Goal: Task Accomplishment & Management: Complete application form

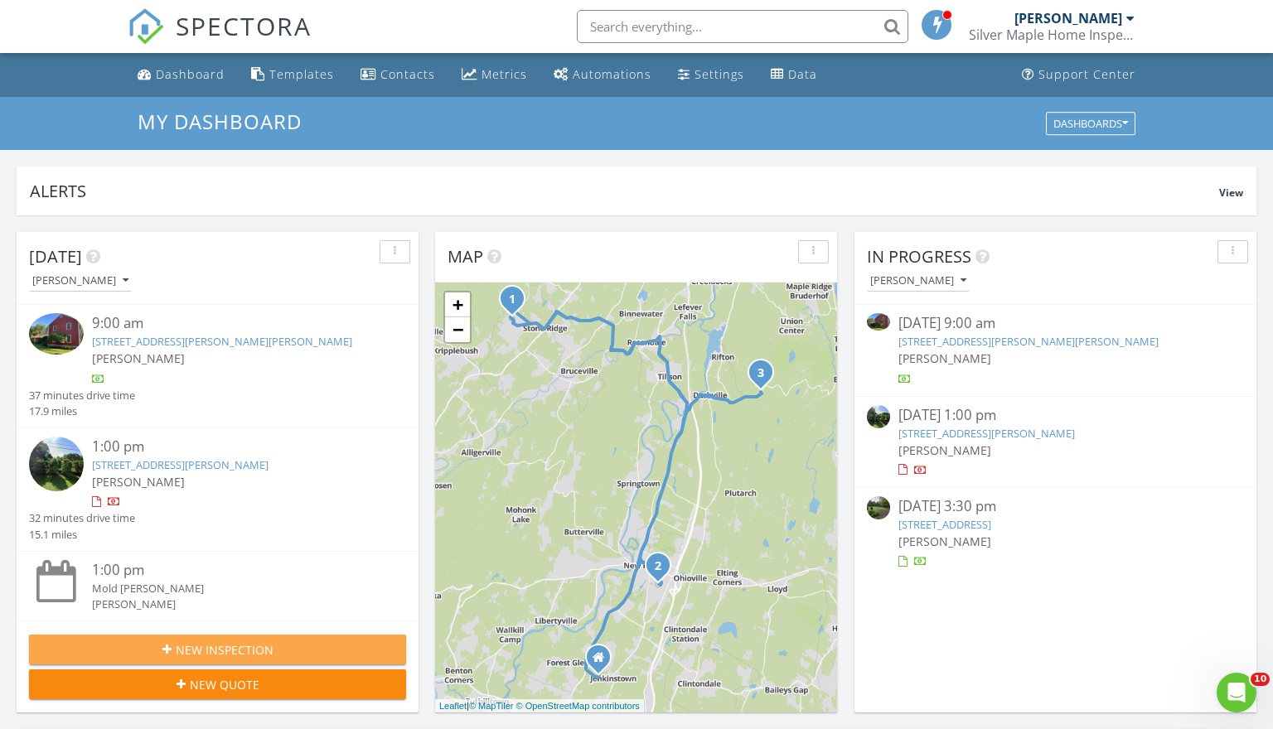
click at [193, 647] on span "New Inspection" at bounding box center [225, 650] width 98 height 17
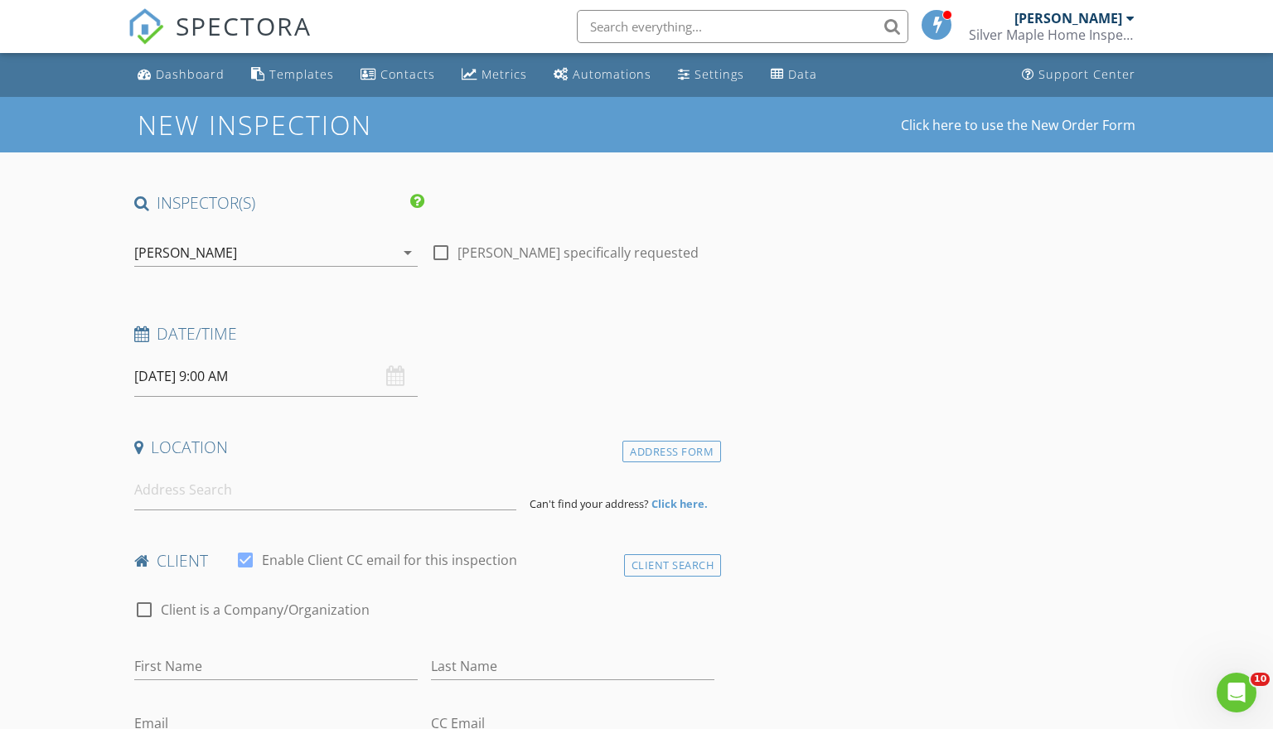
click at [269, 372] on input "08/28/2025 9:00 AM" at bounding box center [275, 376] width 283 height 41
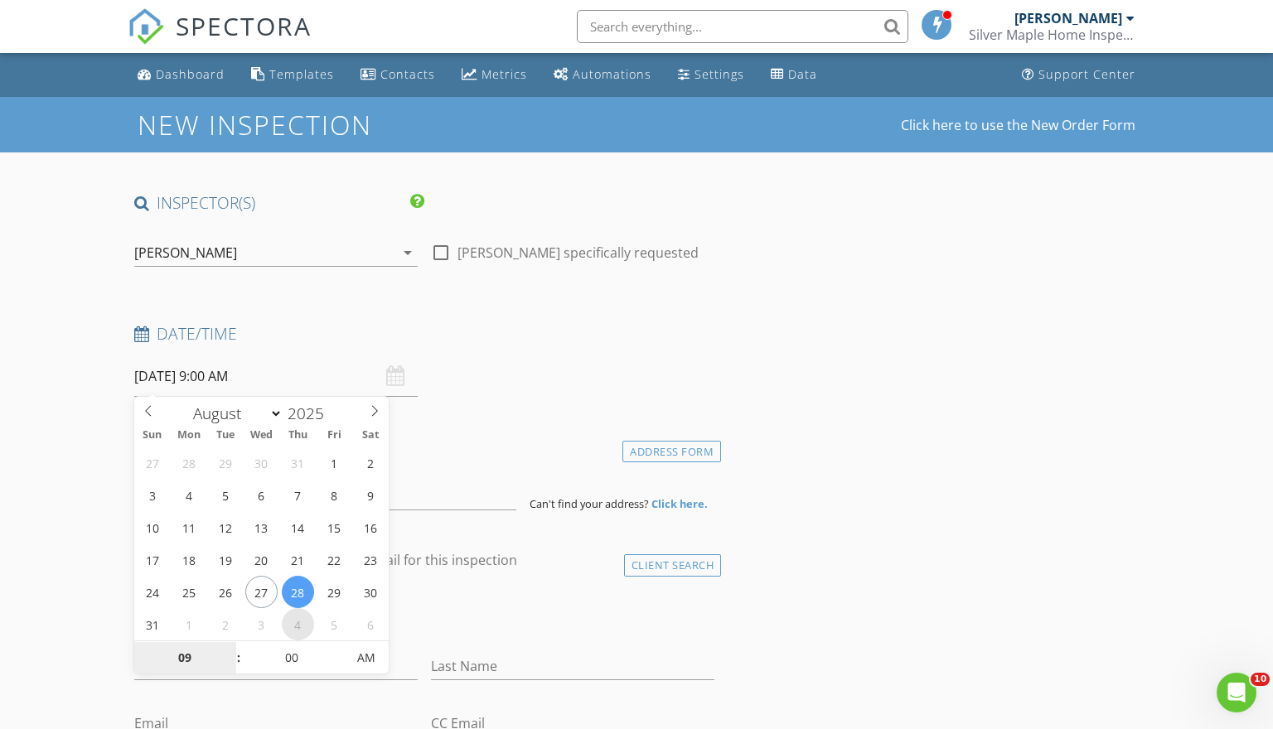
select select "8"
type input "09/04/2025 9:00 AM"
type input "10"
type input "09/04/2025 10:00 AM"
click at [230, 647] on span at bounding box center [231, 650] width 12 height 17
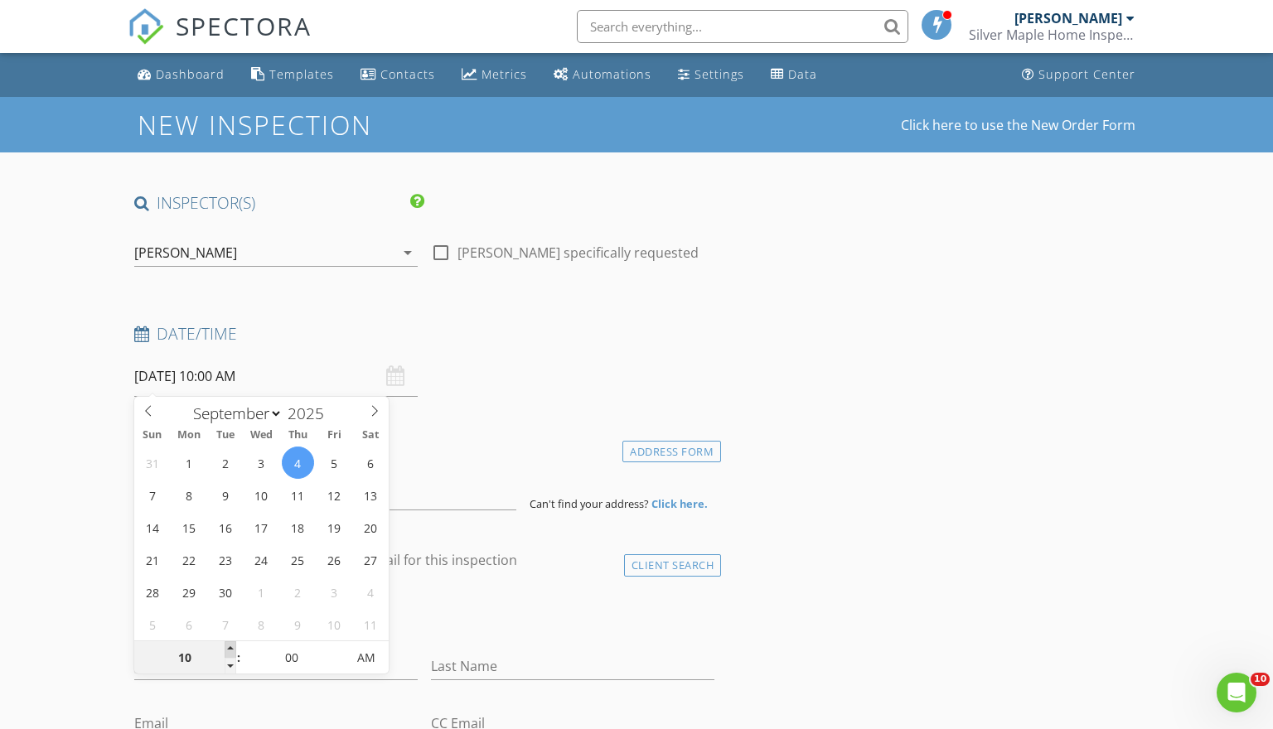
type input "11"
type input "[DATE] 11:00 AM"
click at [230, 647] on span at bounding box center [231, 650] width 12 height 17
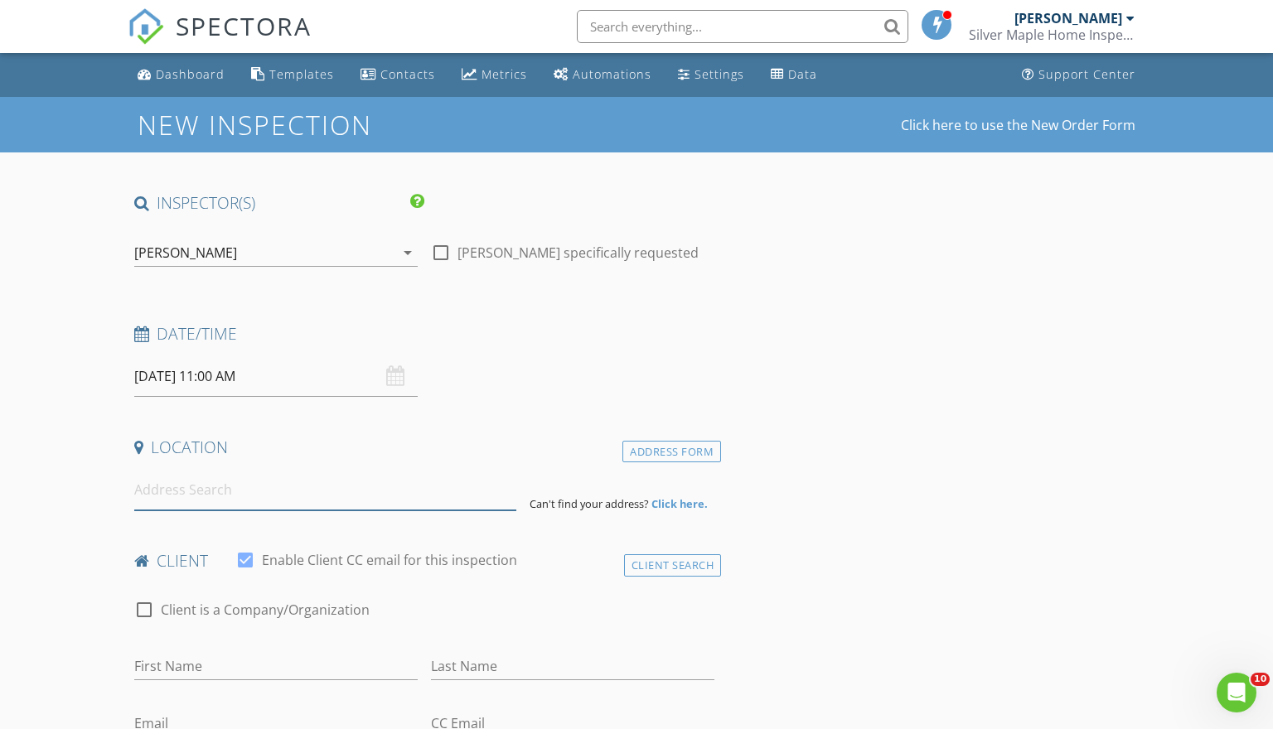
click at [380, 497] on input at bounding box center [325, 490] width 383 height 41
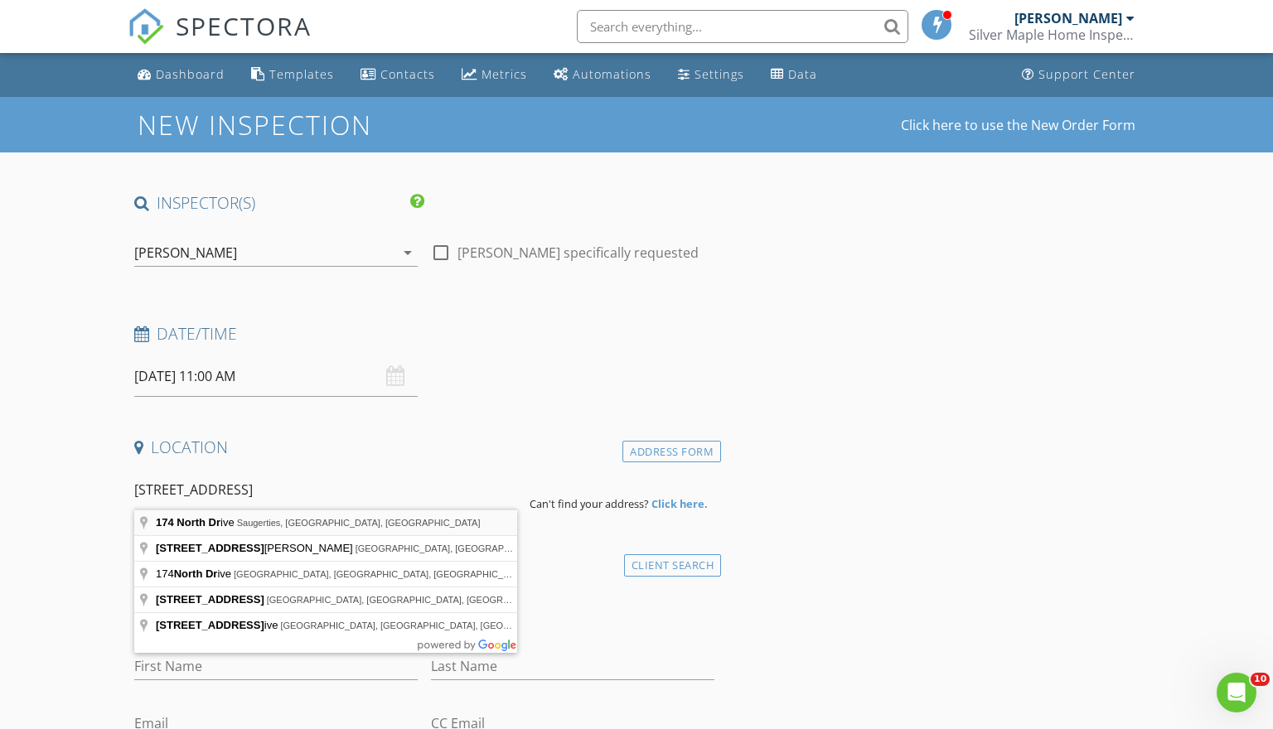
type input "174 North Drive, Saugerties, NY, USA"
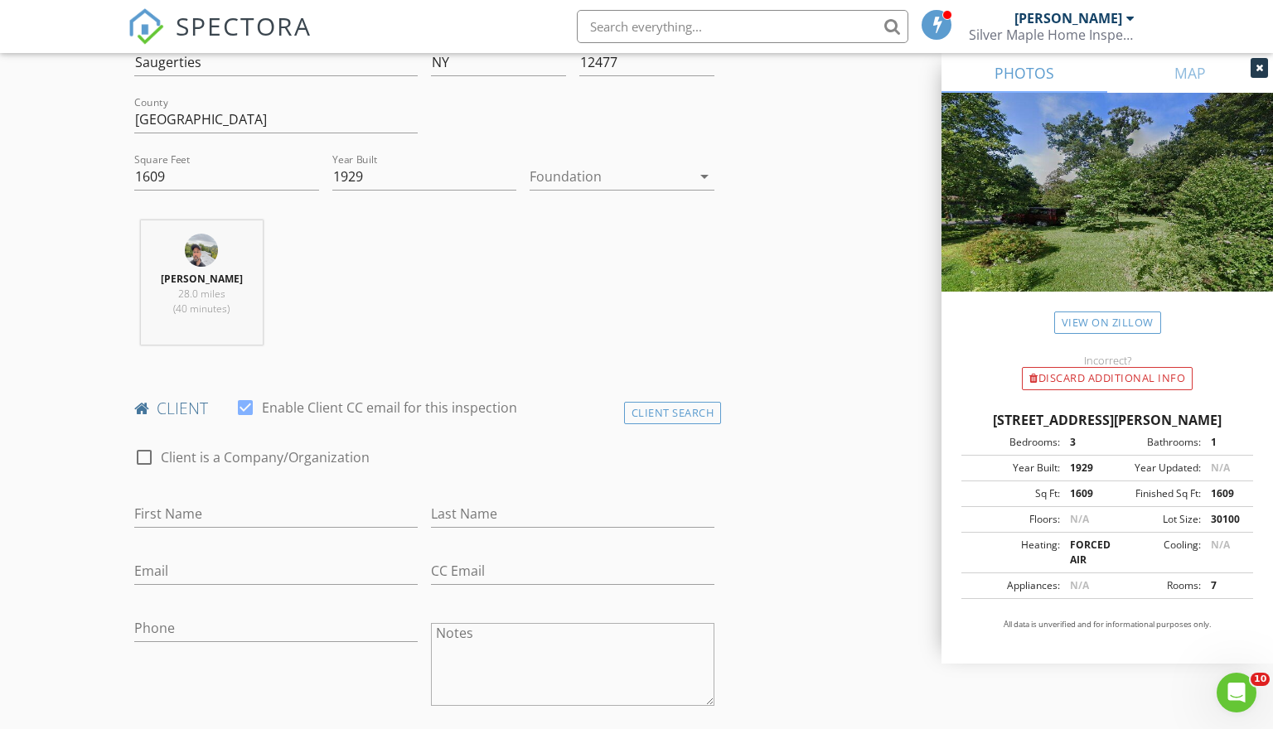
scroll to position [632, 0]
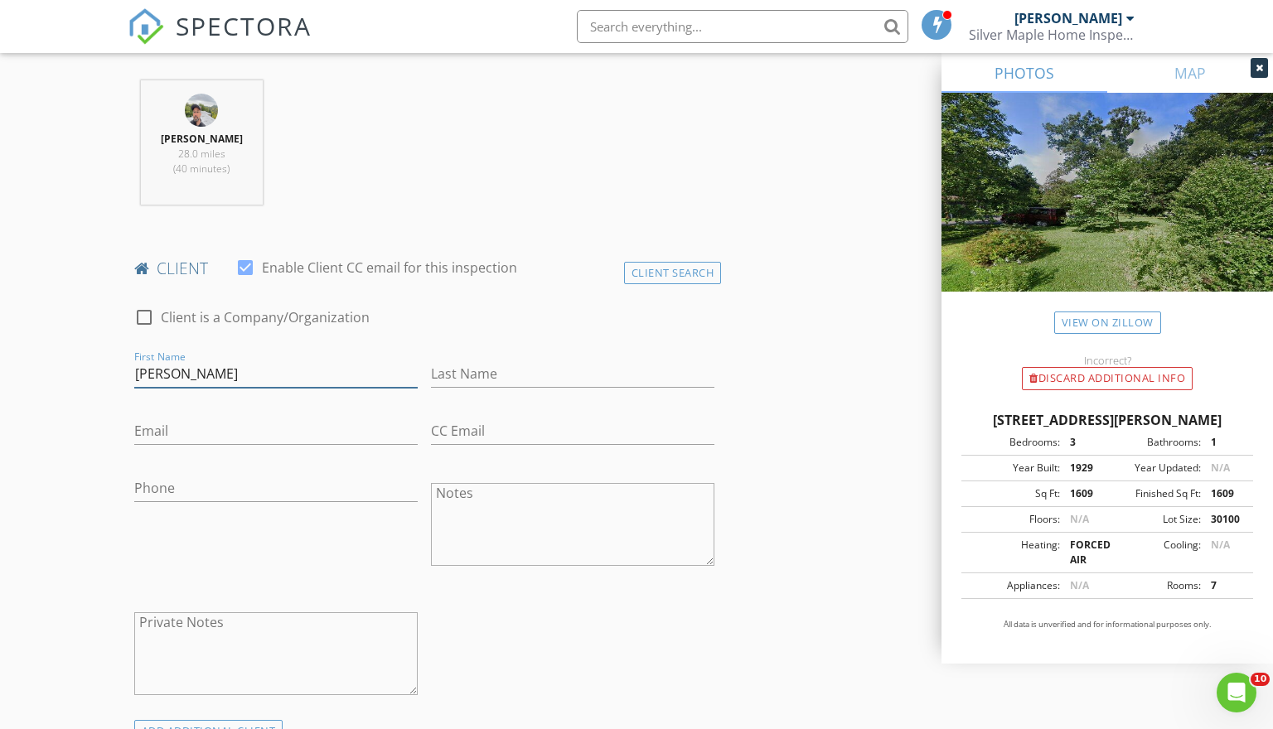
type input "Michael"
type input "Lombardo"
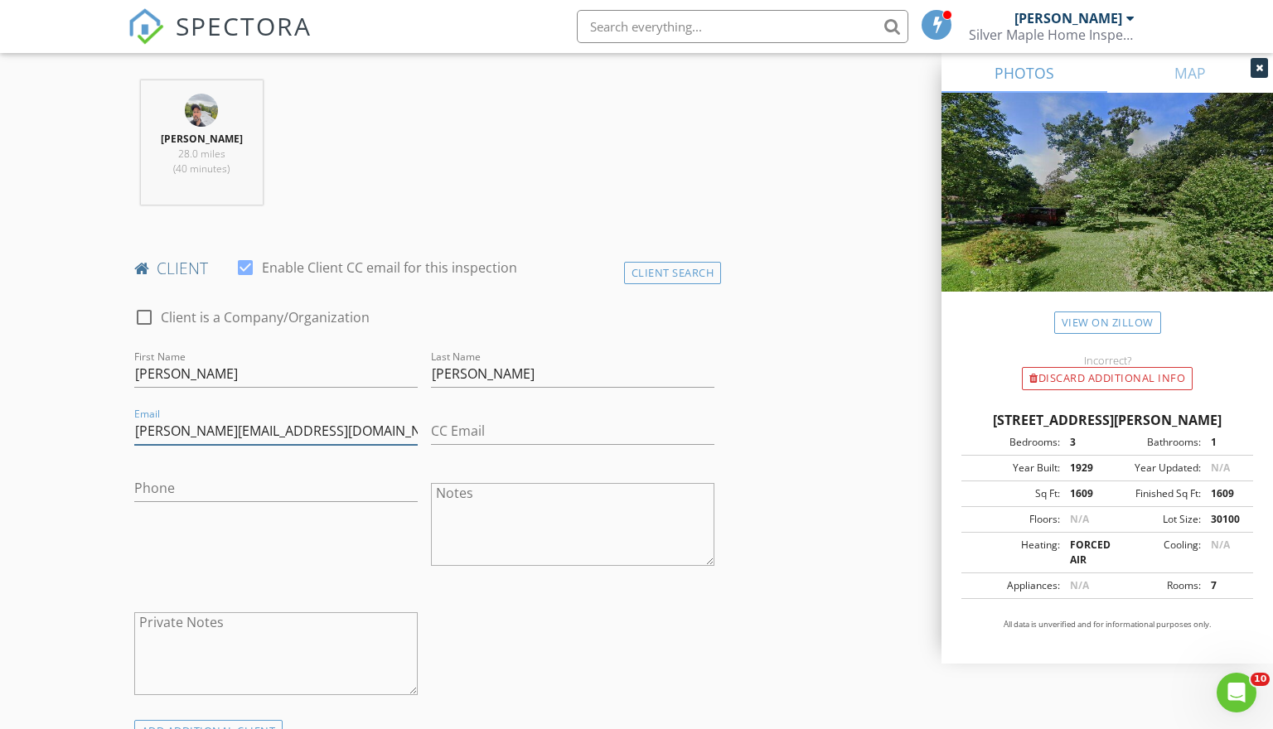
type input "michael@precisionaudioservices.com"
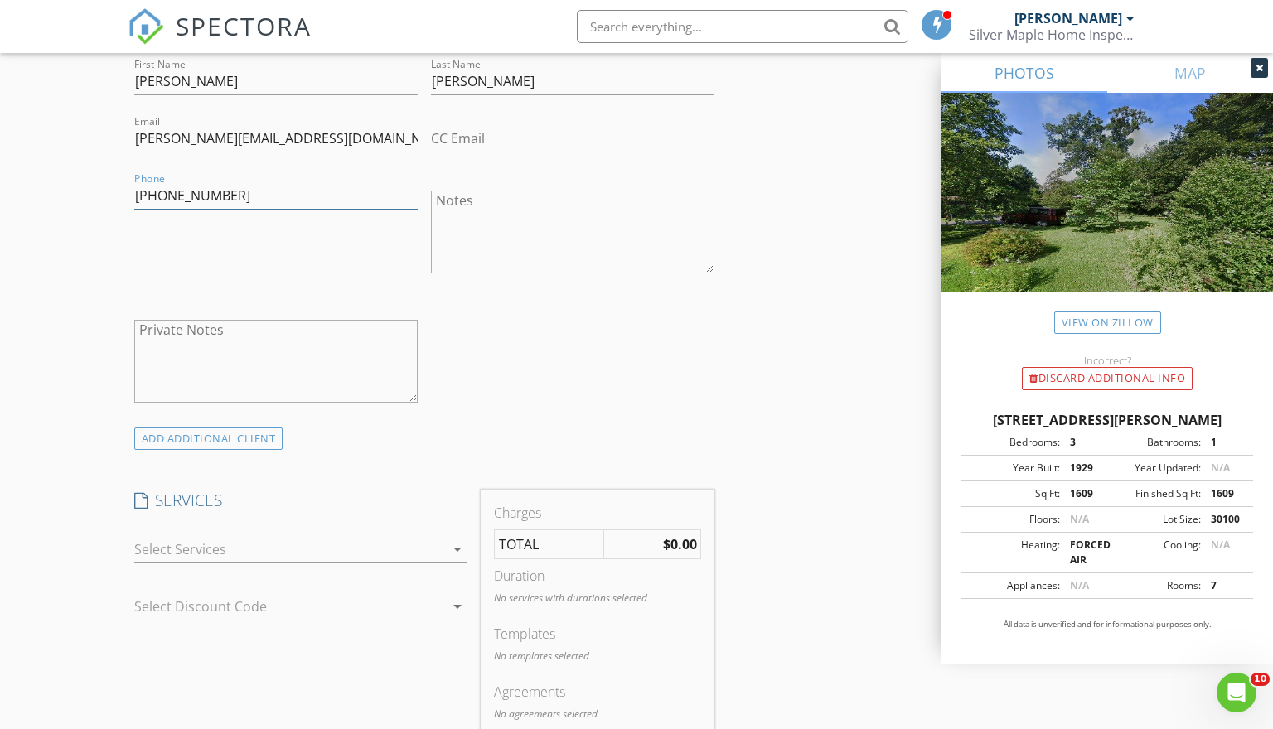
scroll to position [942, 0]
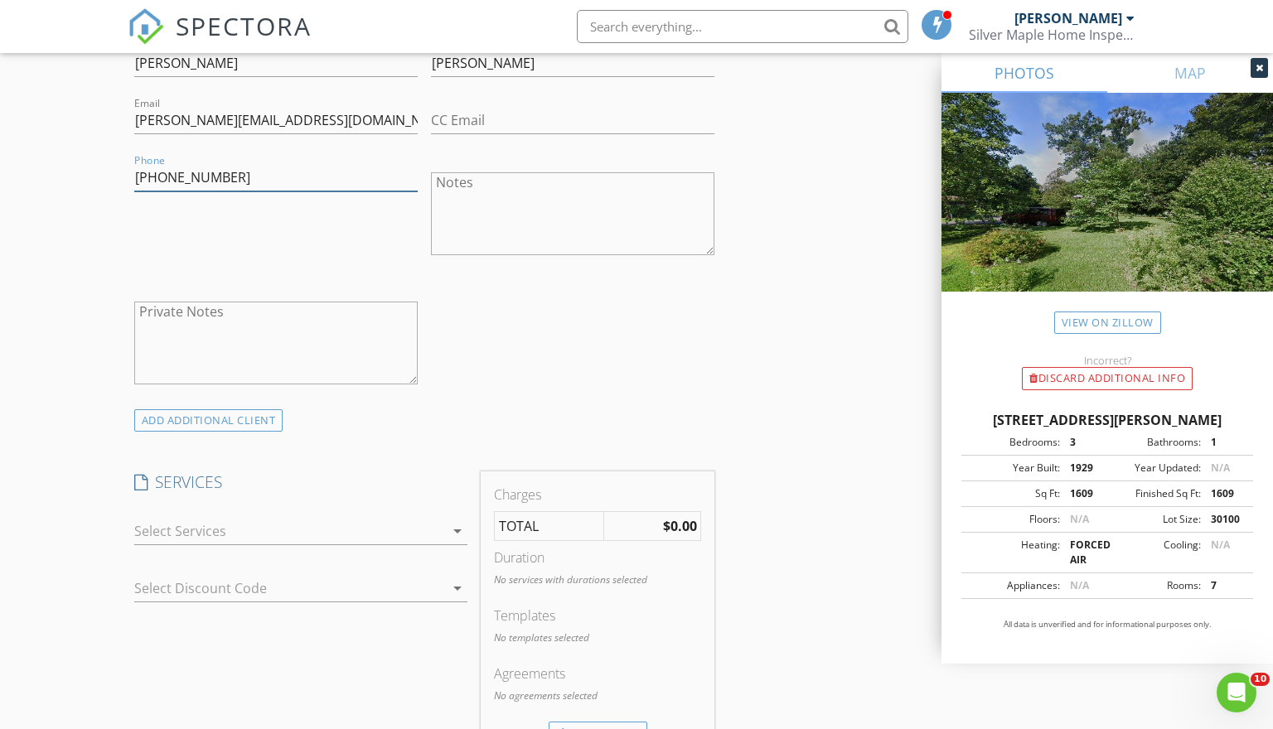
type input "315-225-5429"
click at [322, 534] on div at bounding box center [289, 531] width 310 height 27
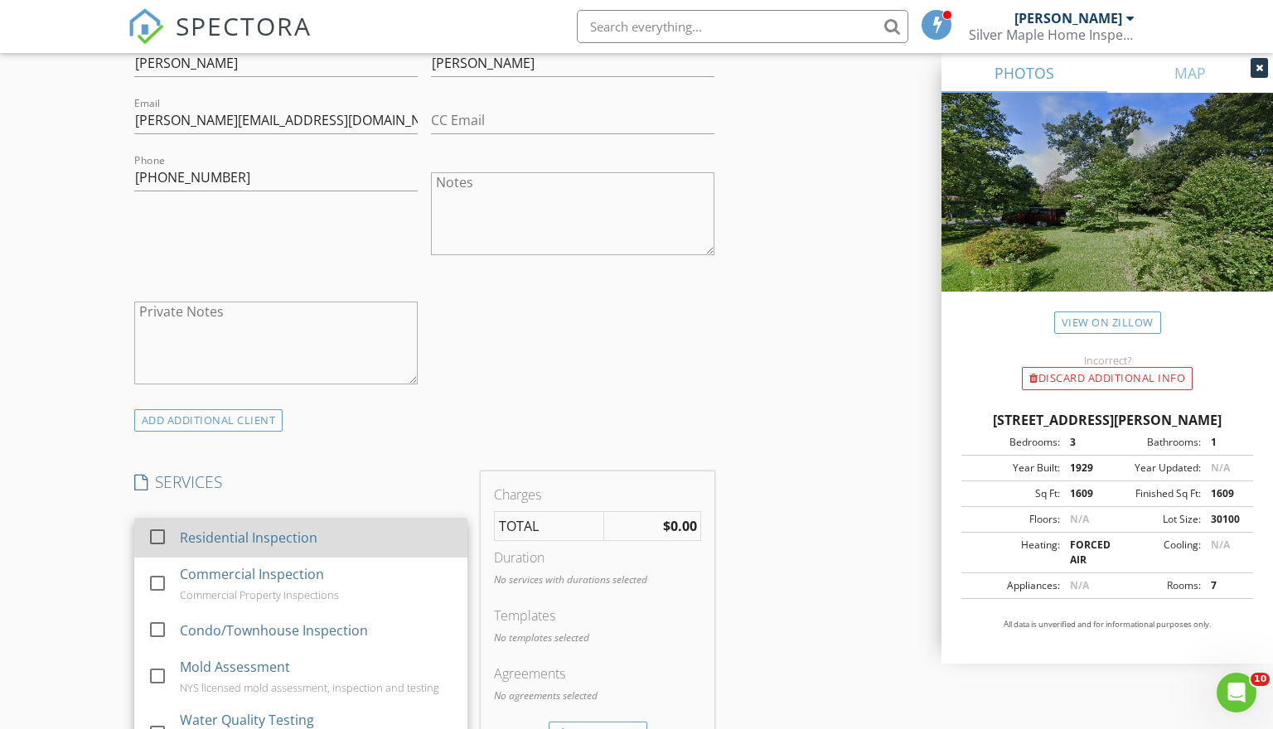
click at [322, 532] on div "Residential Inspection" at bounding box center [316, 537] width 274 height 33
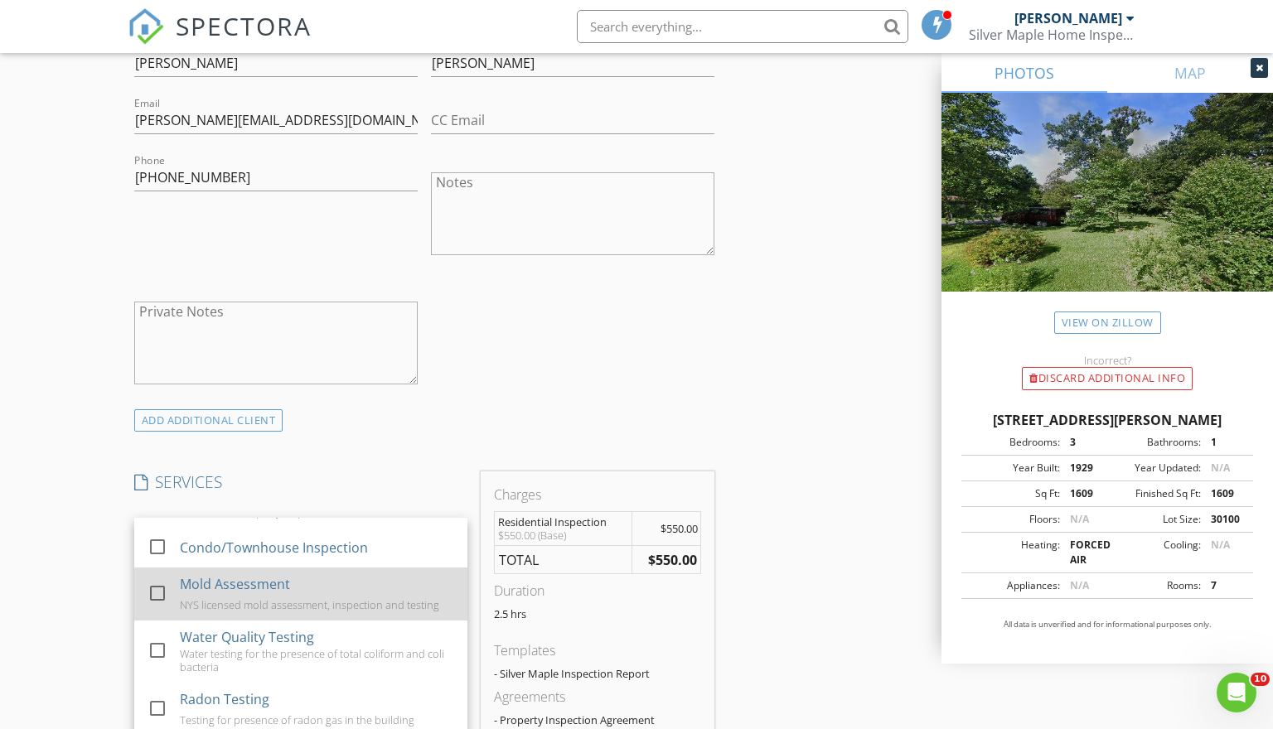
scroll to position [92, 0]
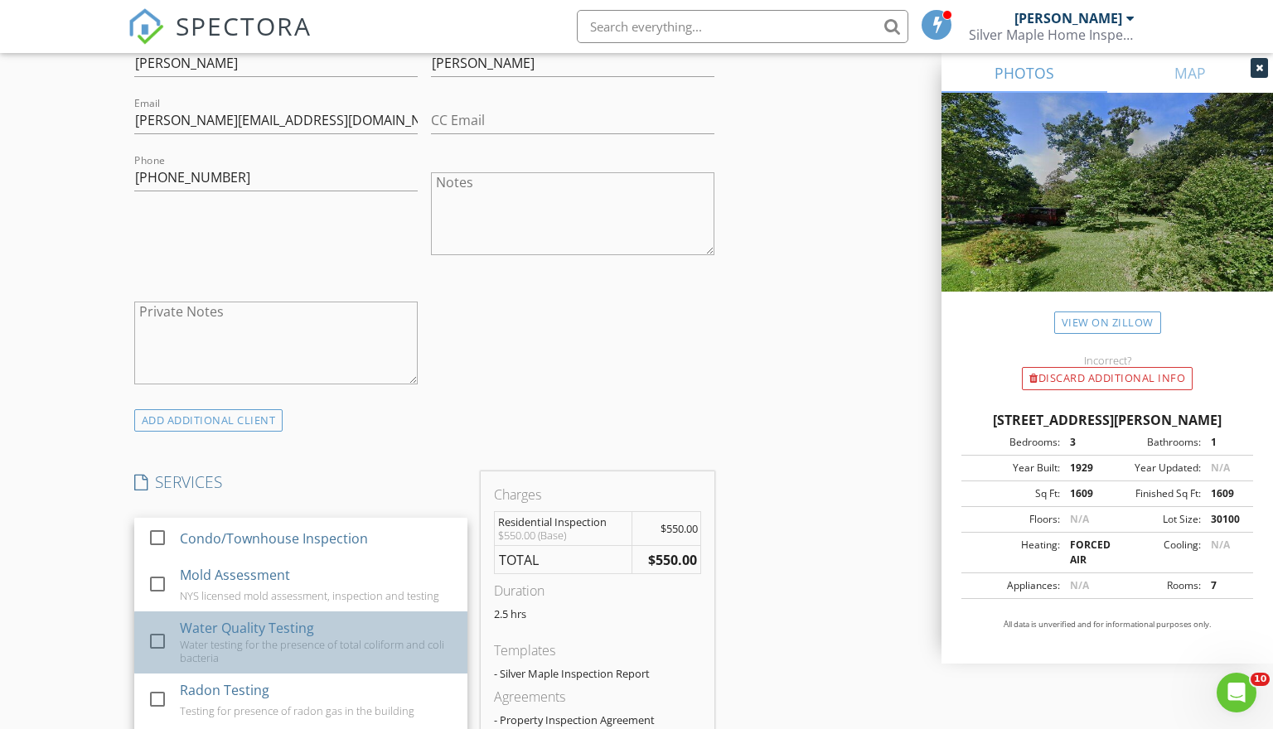
click at [271, 641] on div "Water testing for the presence of total coliform and coli bacteria" at bounding box center [316, 651] width 274 height 27
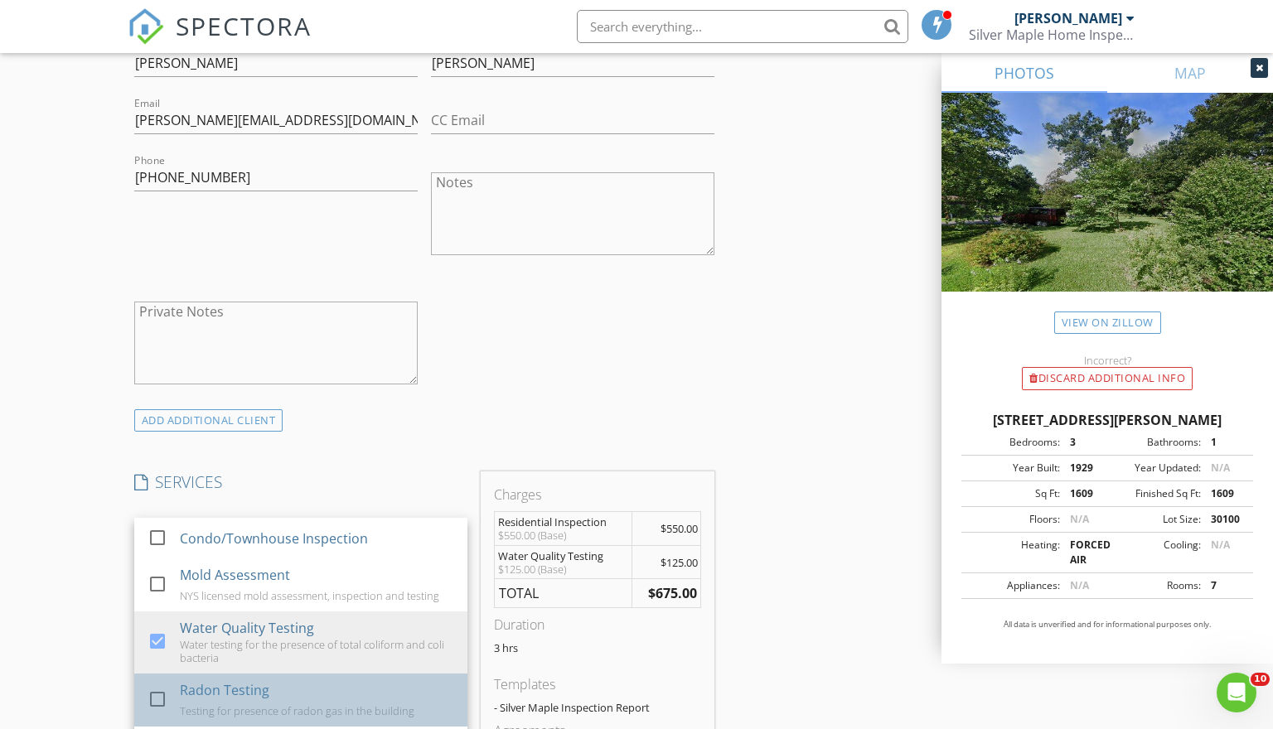
click at [251, 692] on div "Radon Testing" at bounding box center [224, 691] width 90 height 20
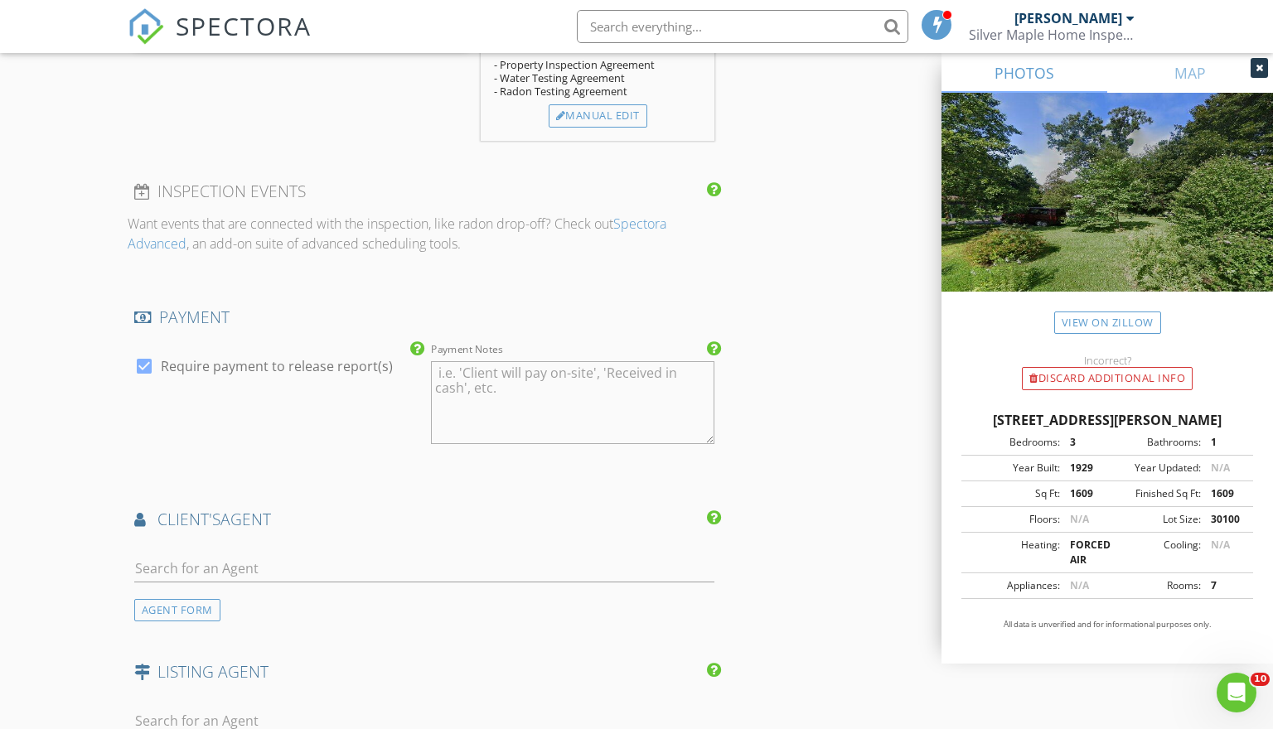
scroll to position [1742, 0]
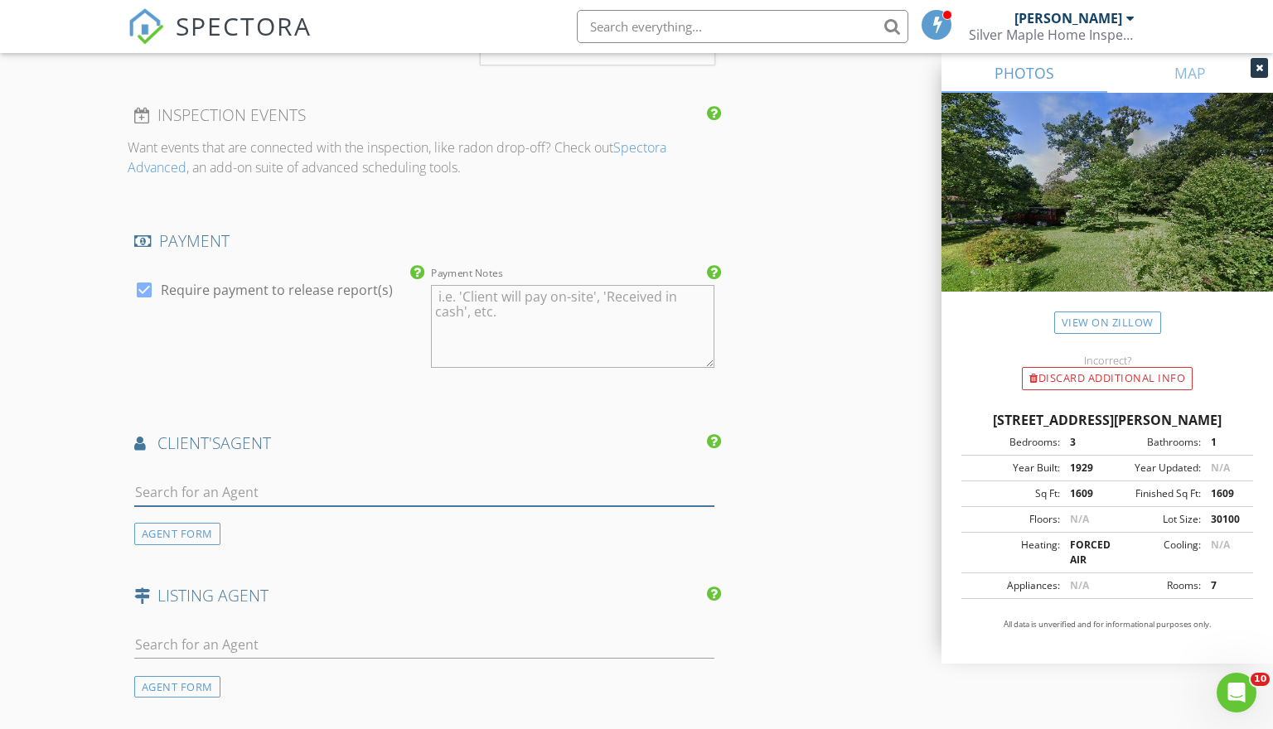
click at [327, 496] on input "text" at bounding box center [424, 492] width 581 height 27
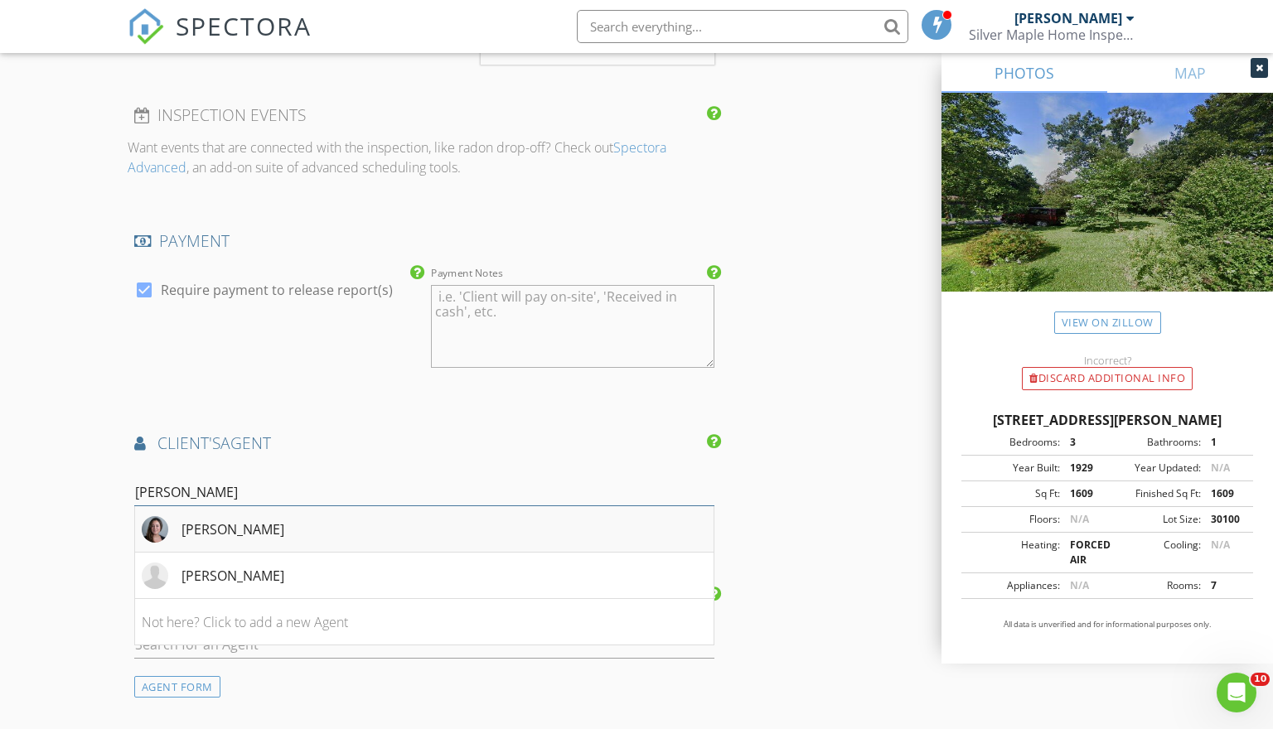
type input "chris"
click at [271, 530] on div "Christine Chapman" at bounding box center [233, 530] width 103 height 20
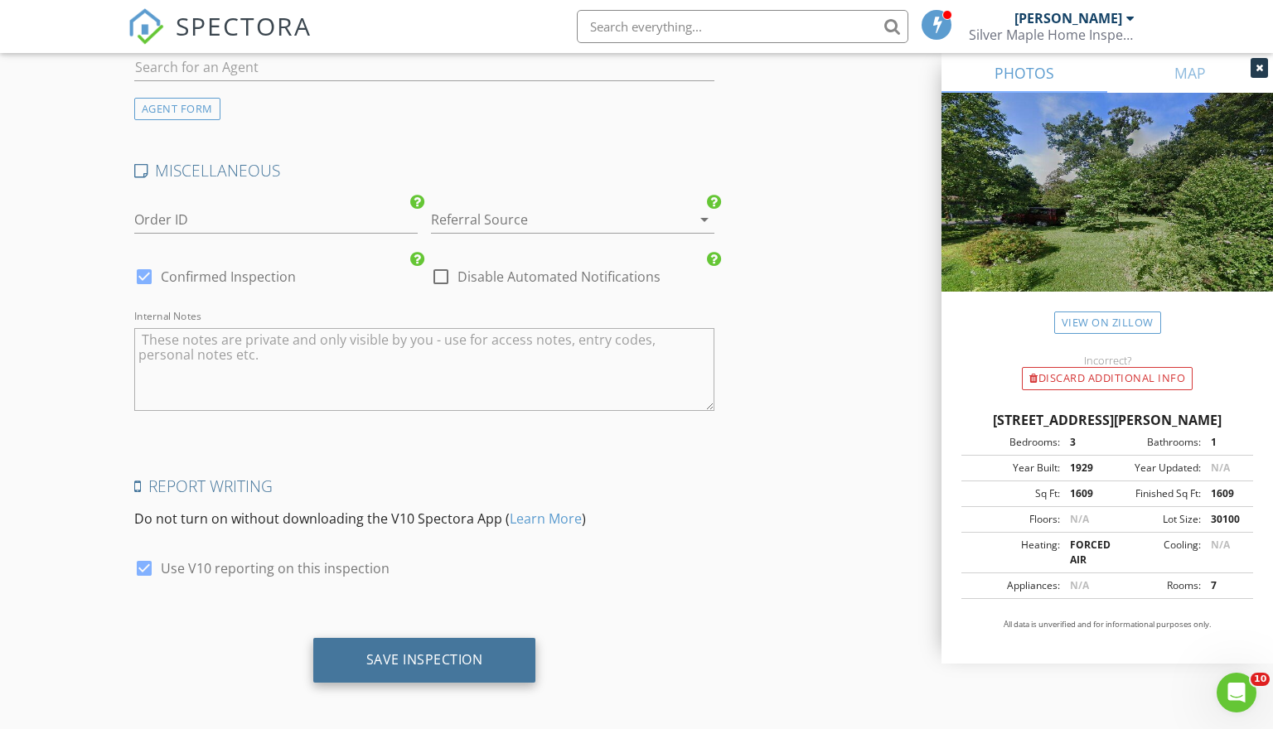
scroll to position [2697, 0]
click at [448, 658] on div "Save Inspection" at bounding box center [424, 660] width 117 height 17
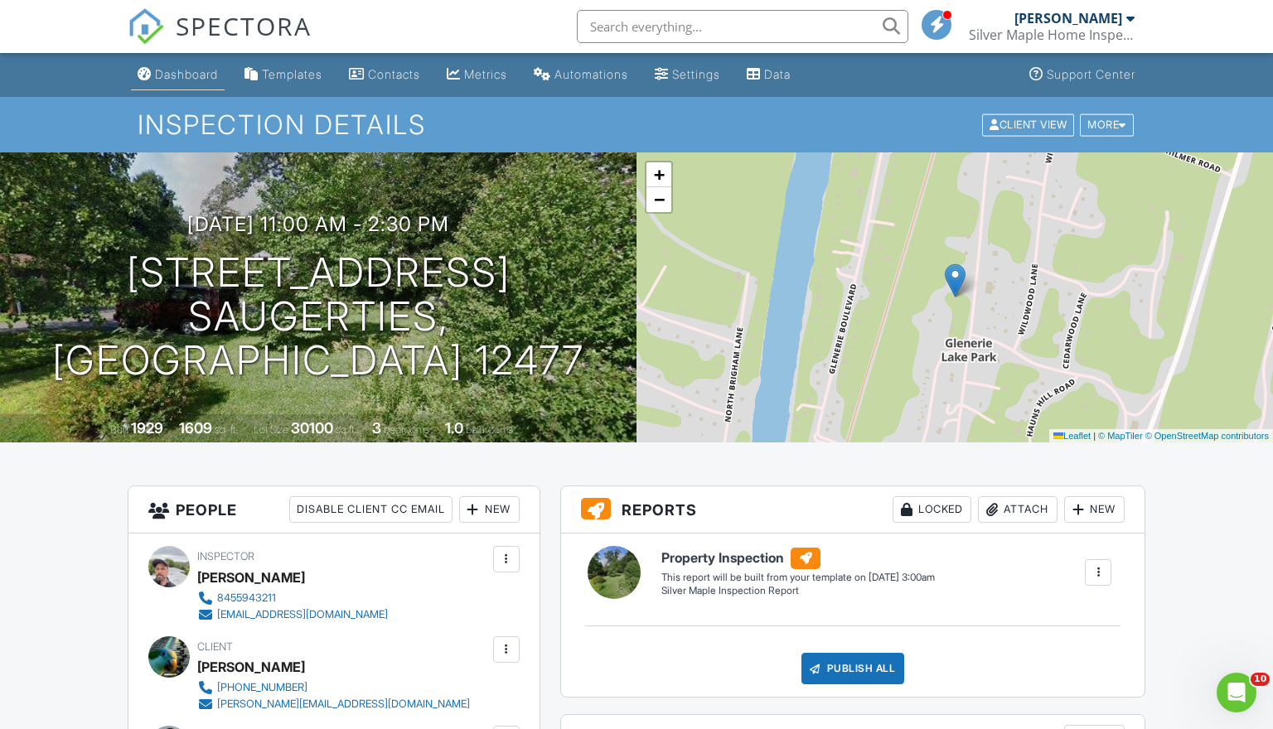
click at [184, 75] on div "Dashboard" at bounding box center [186, 74] width 63 height 14
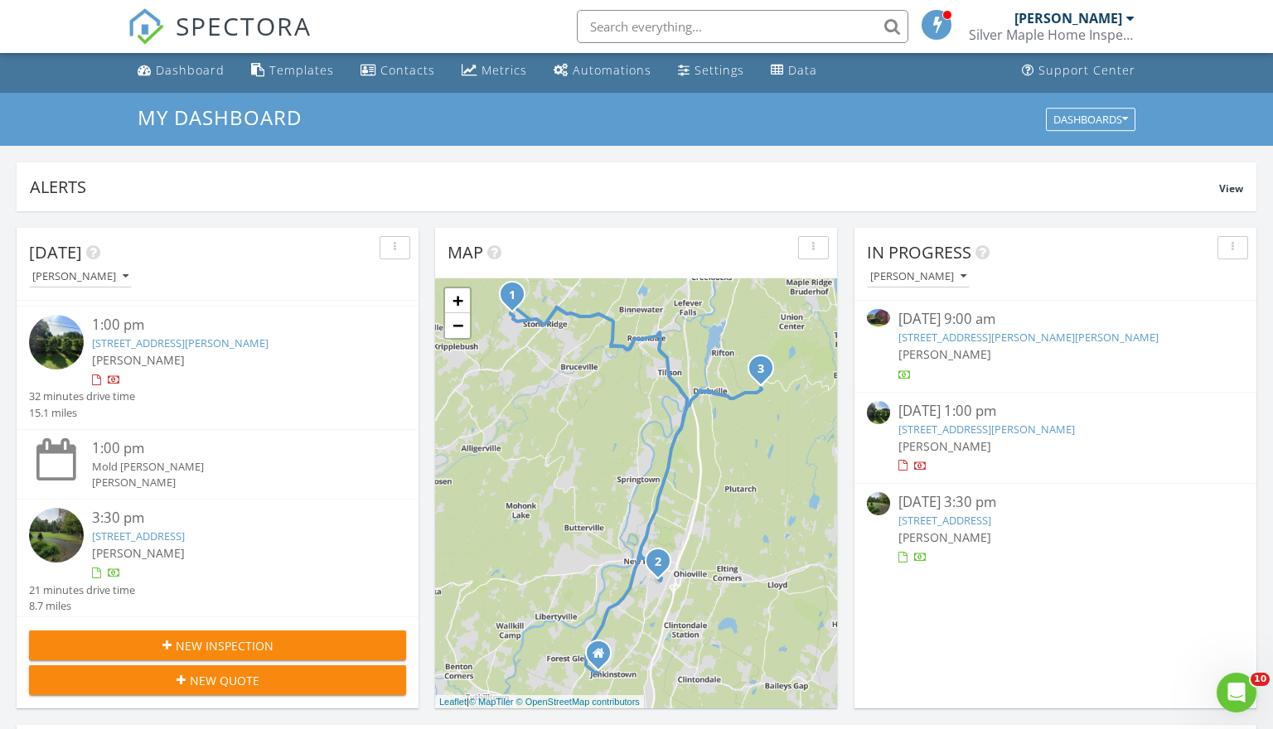
scroll to position [117, 0]
click at [283, 642] on div "New Inspection" at bounding box center [217, 645] width 351 height 17
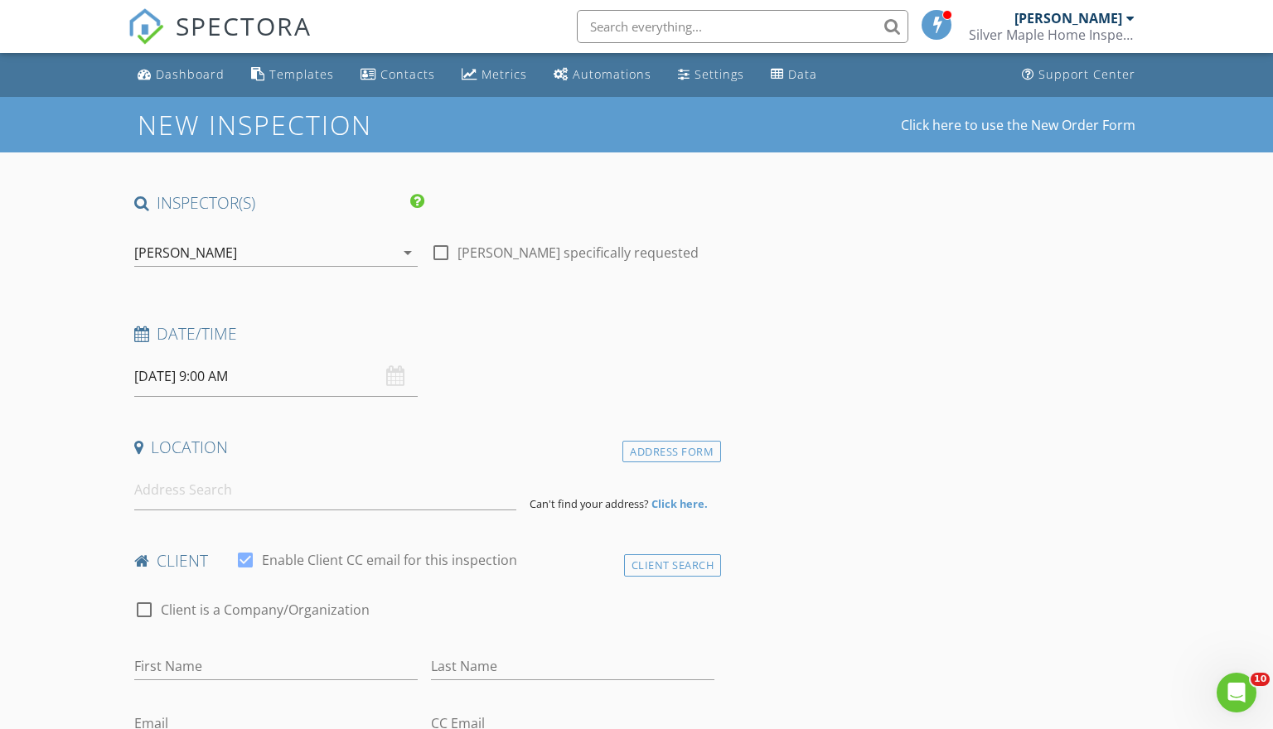
click at [280, 384] on input "[DATE] 9:00 AM" at bounding box center [275, 376] width 283 height 41
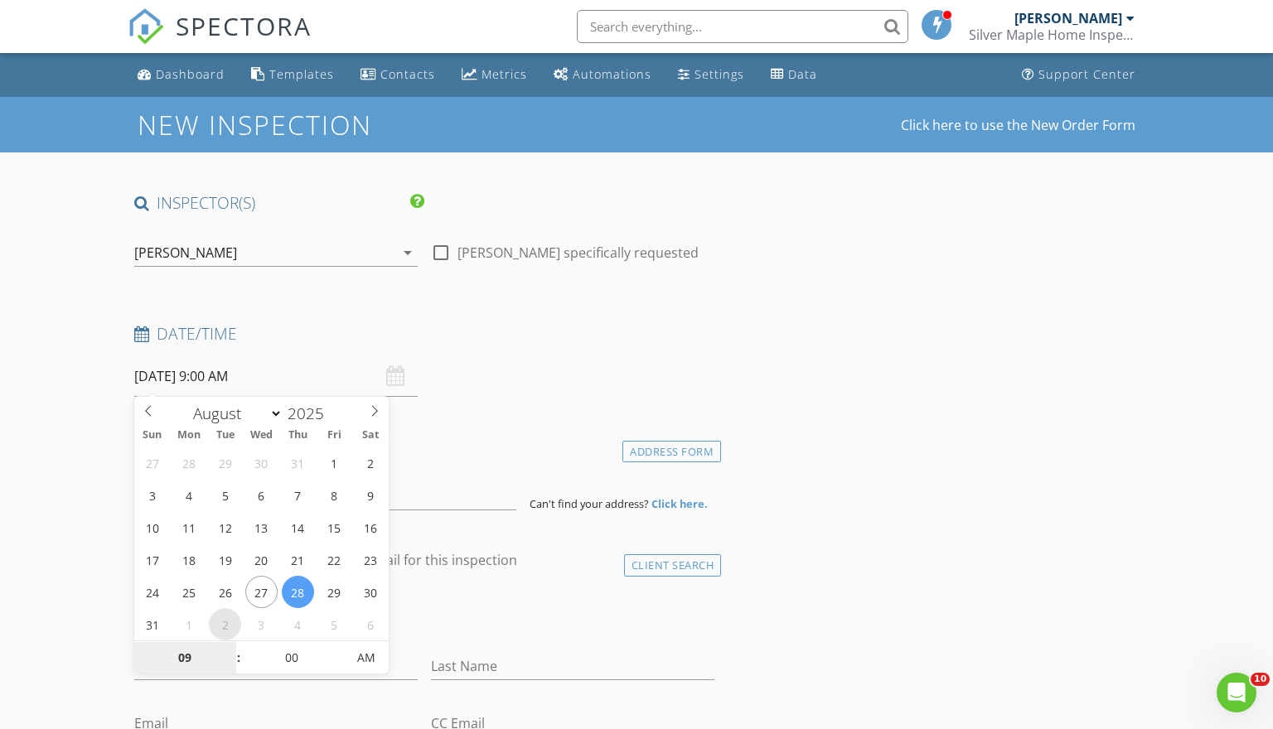
select select "8"
type input "[DATE] 9:00 AM"
type input "10"
type input "[DATE] 10:00 AM"
click at [229, 647] on span at bounding box center [231, 650] width 12 height 17
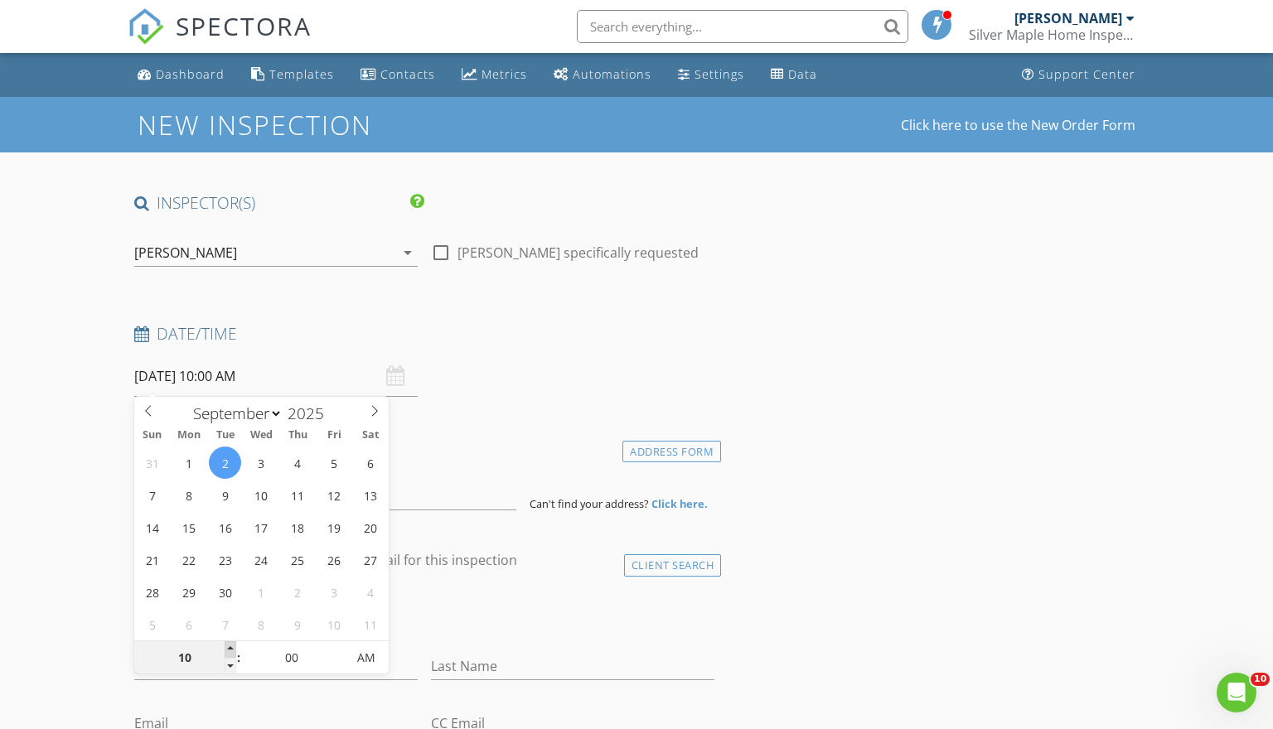
type input "11"
type input "09/02/2025 11:00 AM"
click at [229, 647] on span at bounding box center [231, 650] width 12 height 17
type input "12"
type input "09/02/2025 12:00 PM"
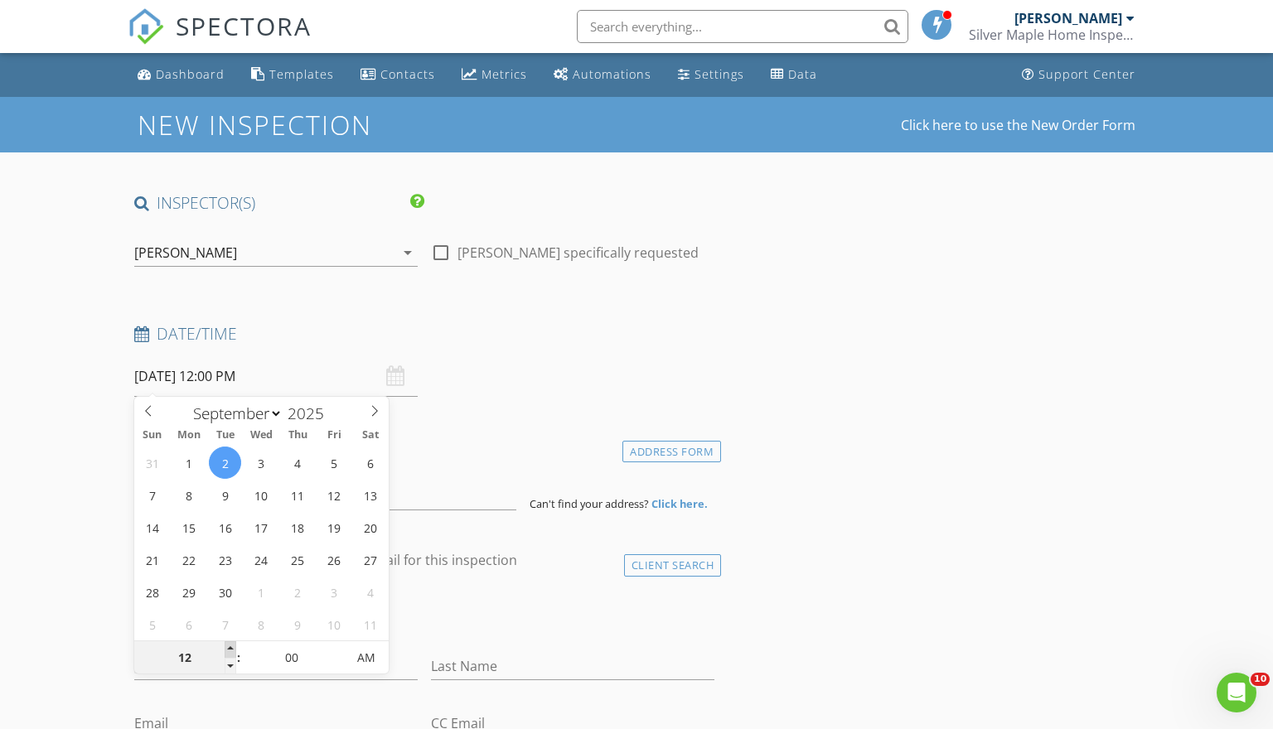
click at [229, 647] on span at bounding box center [231, 650] width 12 height 17
type input "01"
type input "09/02/2025 1:00 PM"
click at [229, 647] on span at bounding box center [231, 650] width 12 height 17
type input "02"
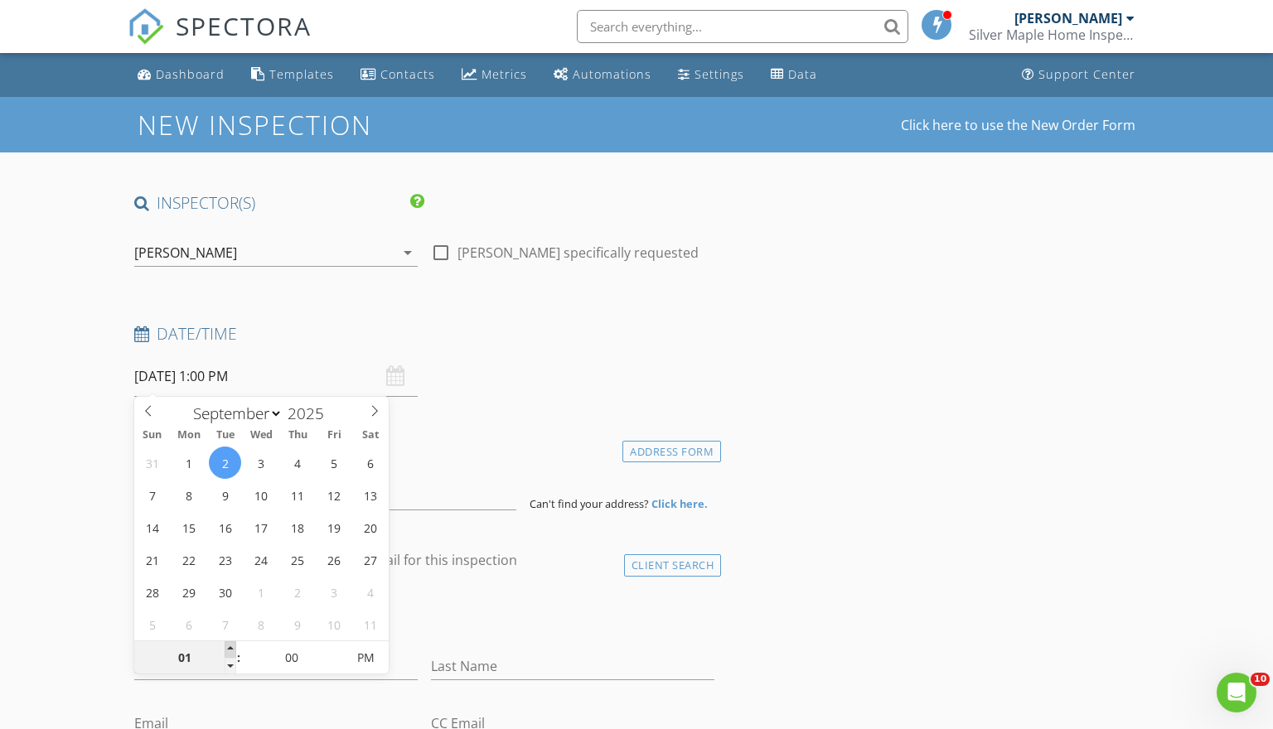
type input "09/02/2025 2:00 PM"
click at [229, 647] on span at bounding box center [231, 650] width 12 height 17
type input "05"
type input "09/02/2025 2:05 PM"
click at [334, 646] on span at bounding box center [338, 650] width 12 height 17
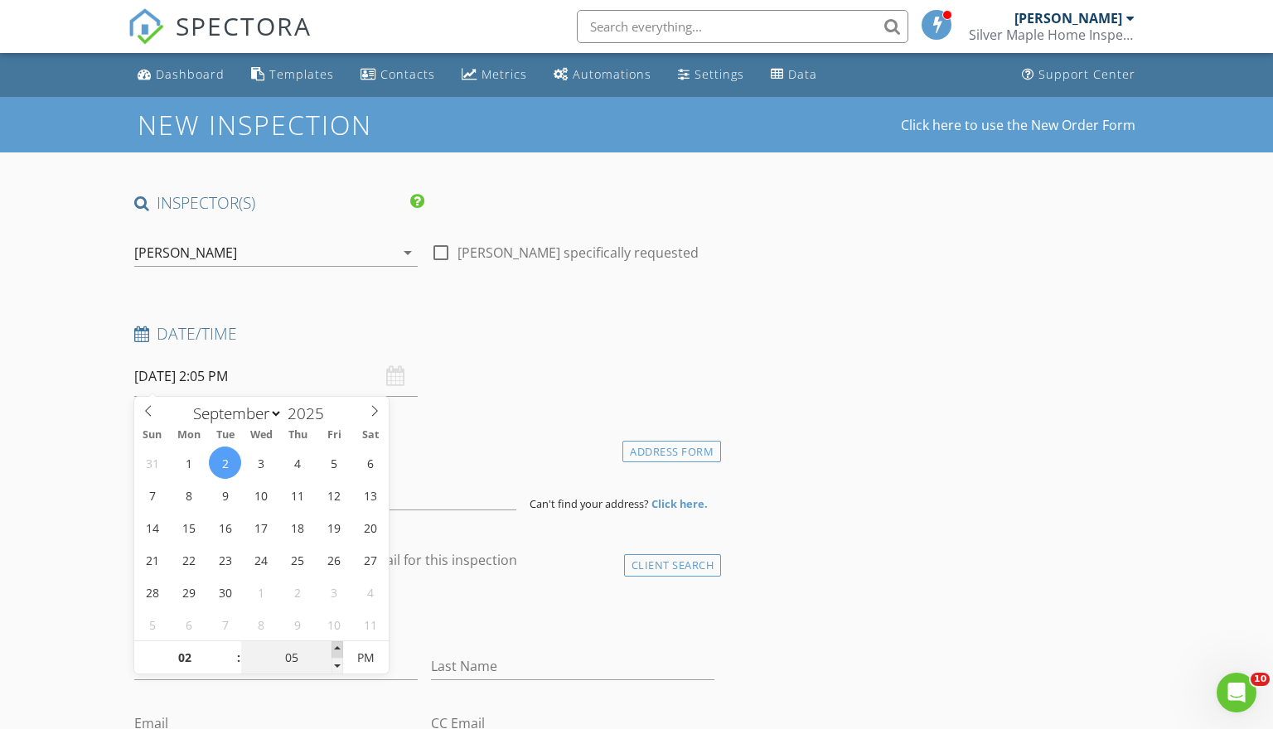
type input "10"
type input "09/02/2025 2:10 PM"
click at [334, 646] on span at bounding box center [338, 650] width 12 height 17
type input "15"
type input "09/02/2025 2:15 PM"
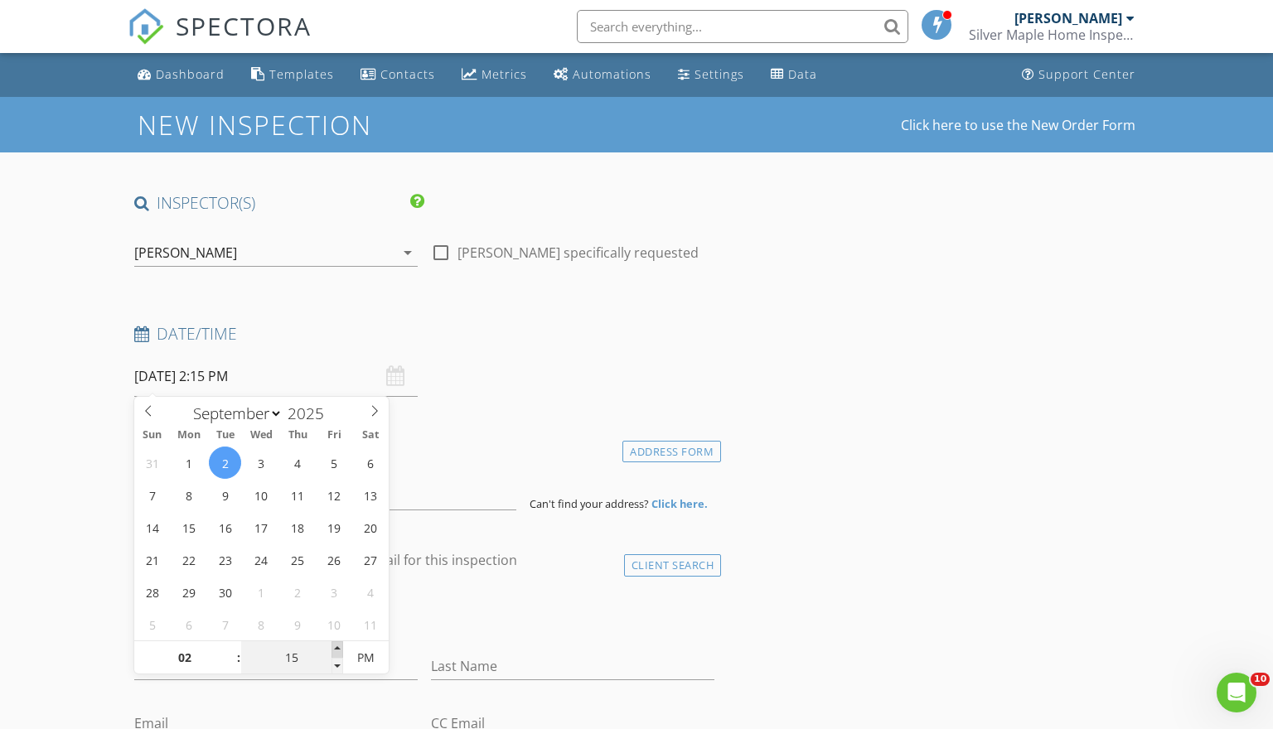
click at [334, 646] on span at bounding box center [338, 650] width 12 height 17
type input "20"
type input "09/02/2025 2:20 PM"
click at [334, 646] on span at bounding box center [338, 650] width 12 height 17
type input "25"
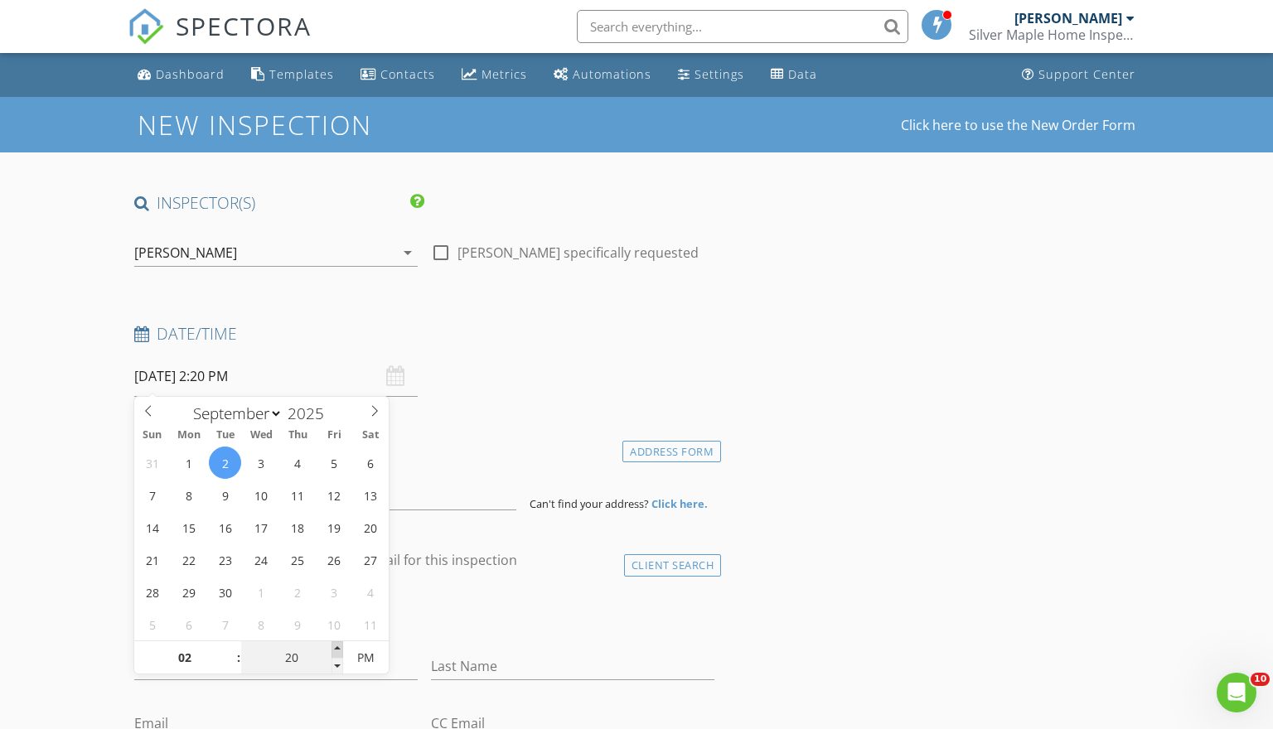
type input "09/02/2025 2:25 PM"
click at [334, 646] on span at bounding box center [338, 650] width 12 height 17
type input "30"
type input "09/02/2025 2:30 PM"
click at [334, 646] on span at bounding box center [338, 650] width 12 height 17
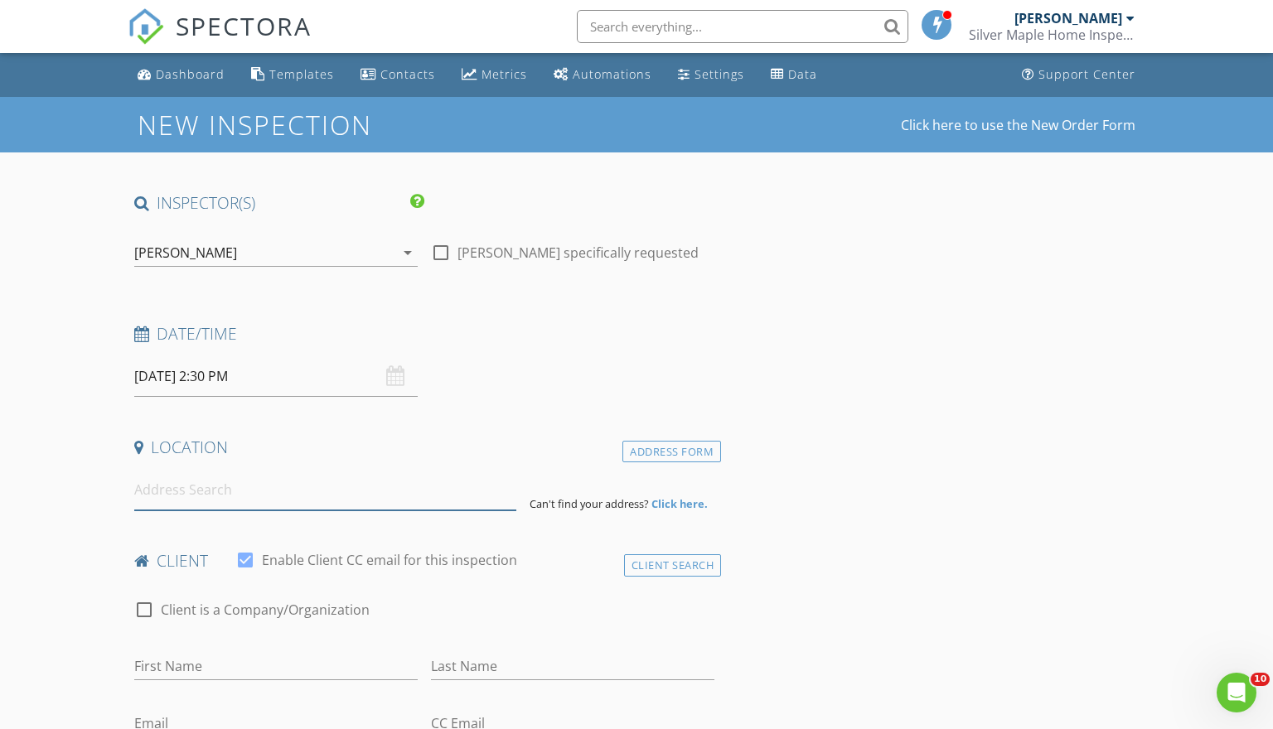
click at [447, 503] on input at bounding box center [325, 490] width 383 height 41
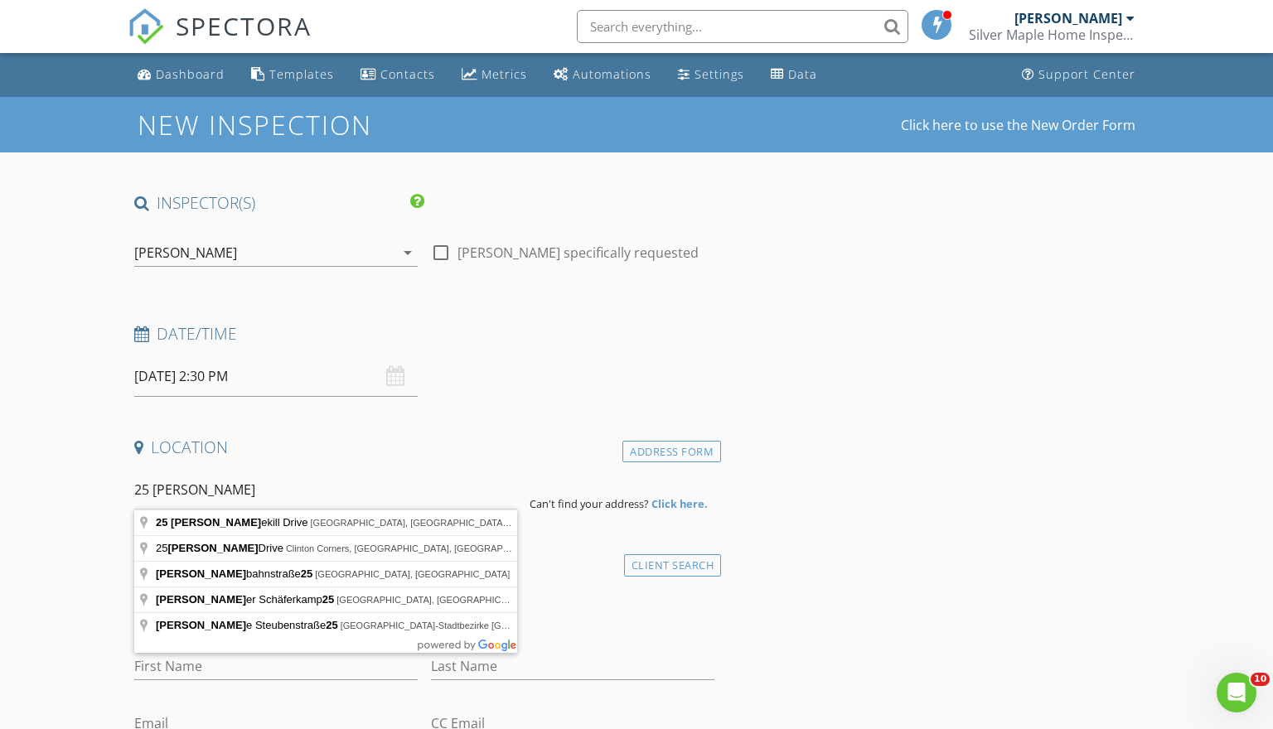
type input "25 Kleinekill Drive, New Paltz, NY, USA"
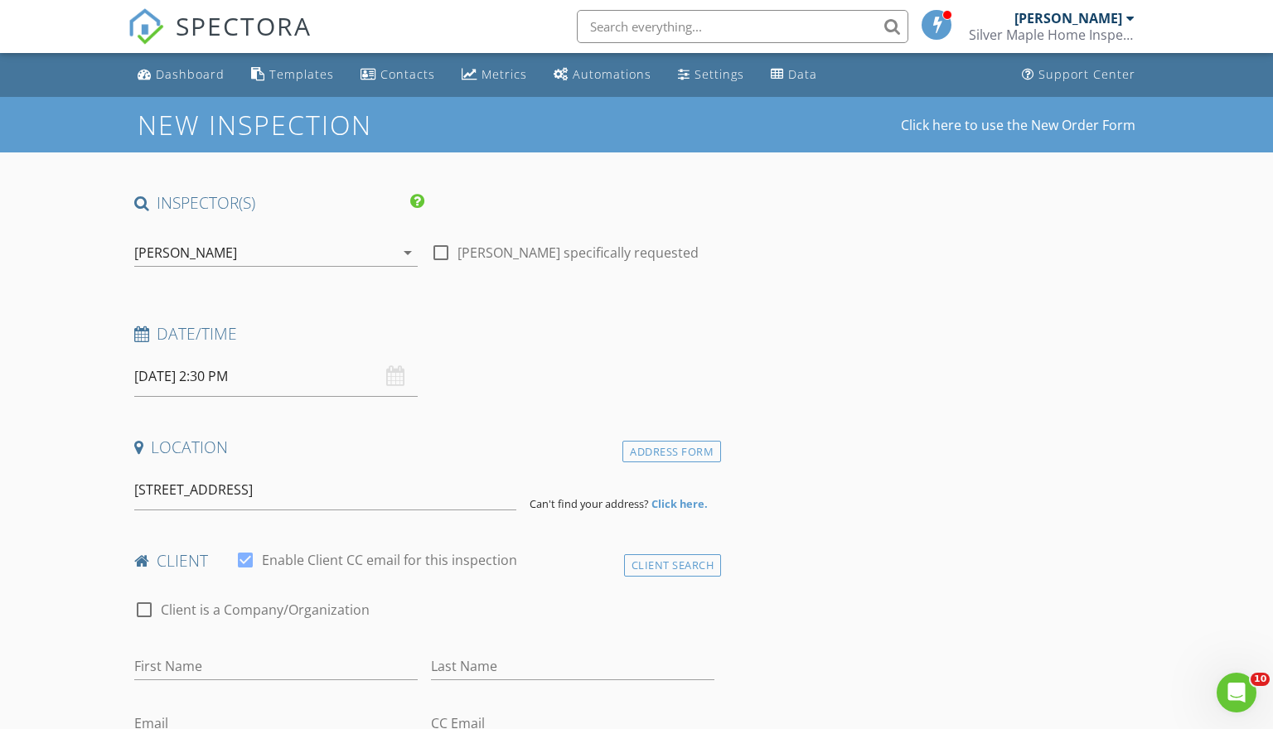
drag, startPoint x: 447, startPoint y: 503, endPoint x: 388, endPoint y: 518, distance: 60.7
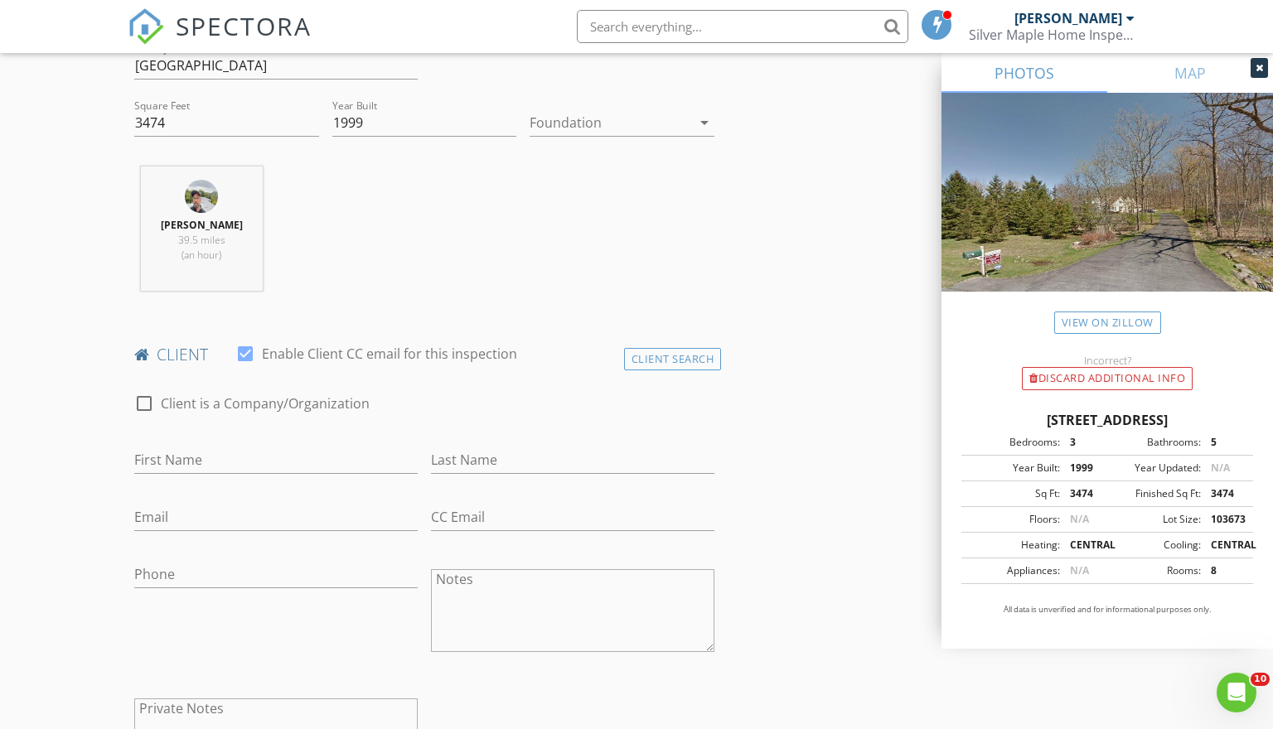
scroll to position [571, 0]
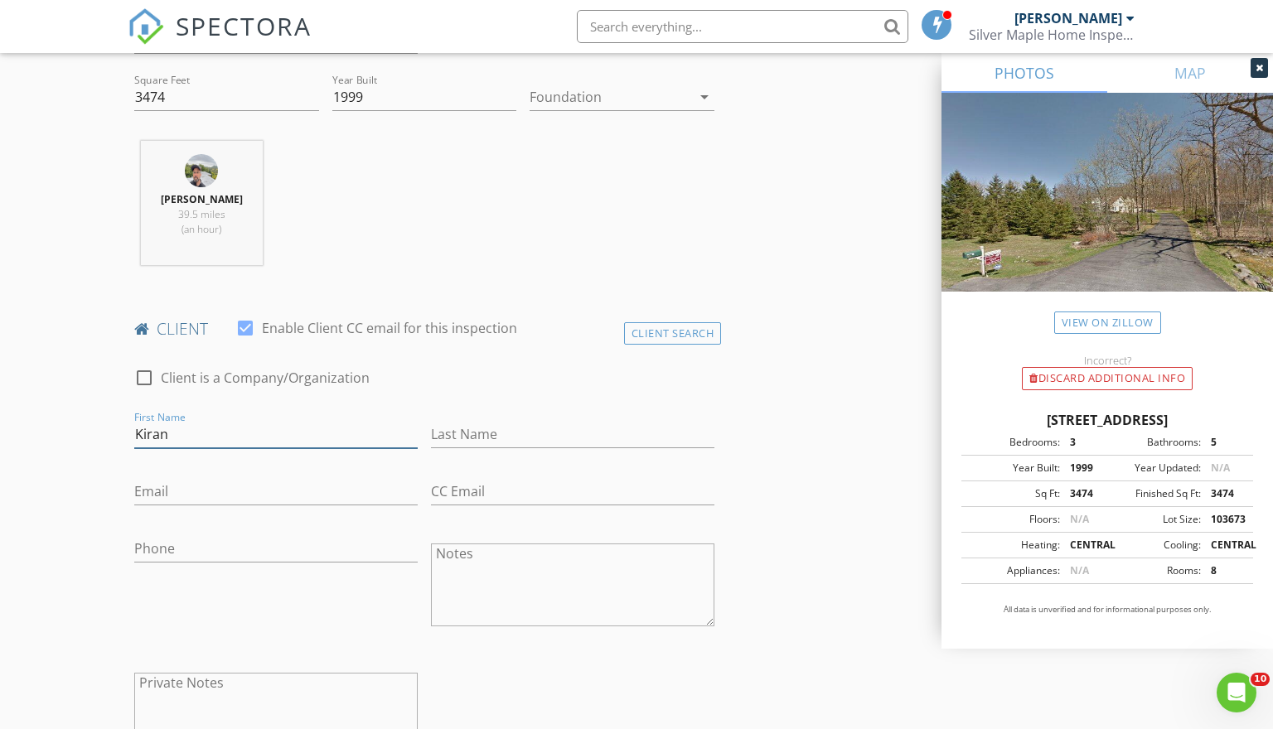
type input "Kiran"
type input "Paranjpe"
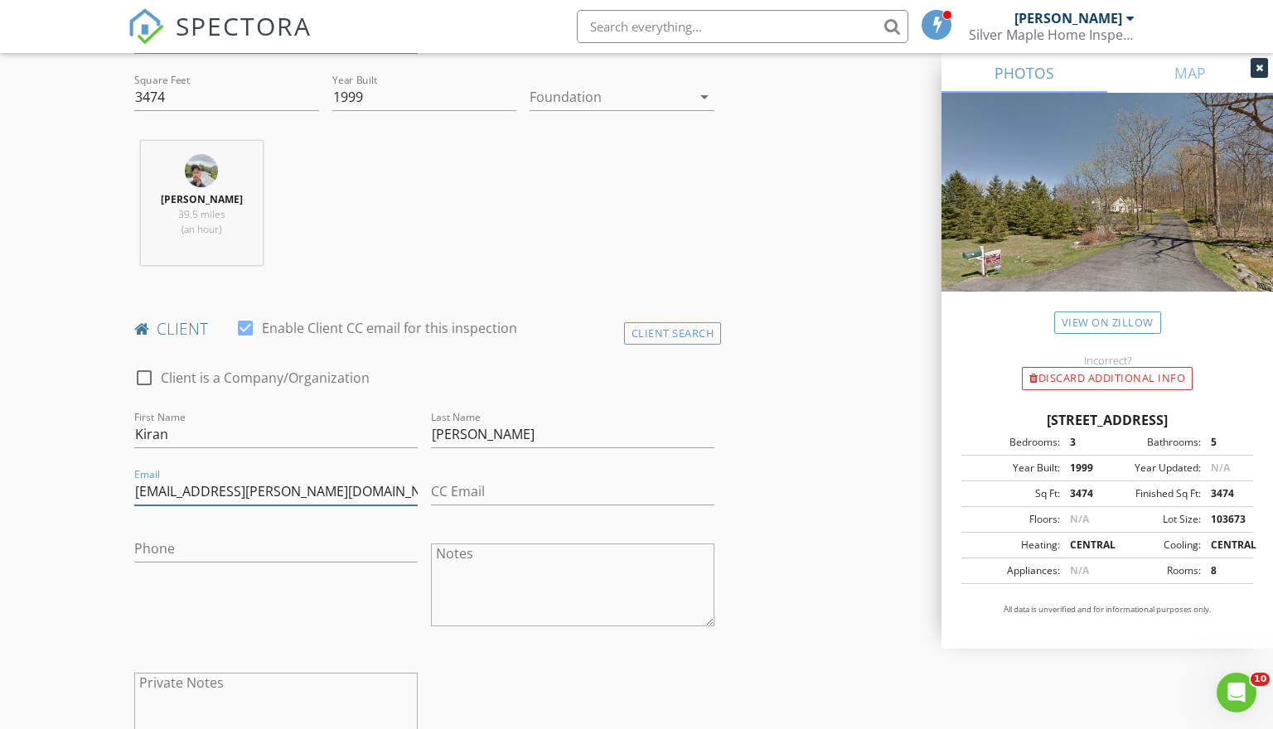
type input "kiran.paranjpe@gmail.com"
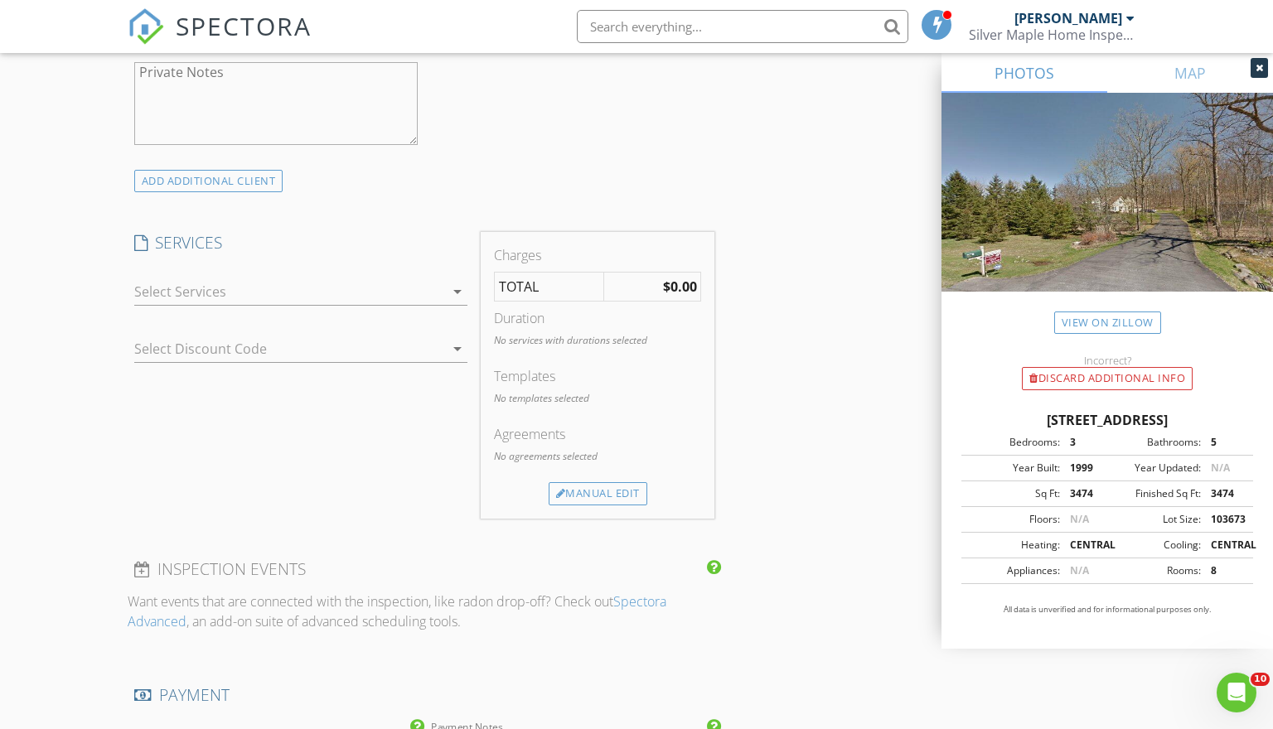
scroll to position [1185, 0]
type input "310-365-1299"
click at [385, 298] on div at bounding box center [289, 288] width 310 height 27
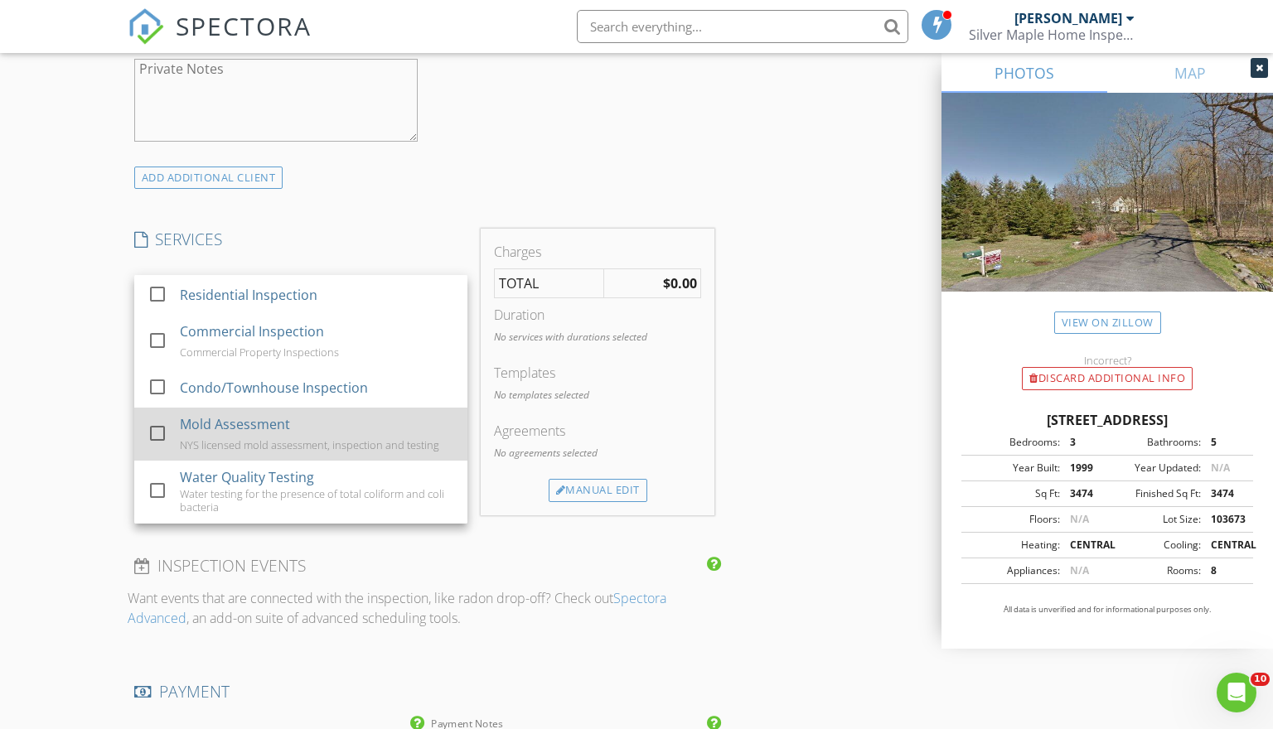
click at [312, 431] on div "Mold Assessment NYS licensed mold assessment, inspection and testing" at bounding box center [316, 434] width 274 height 53
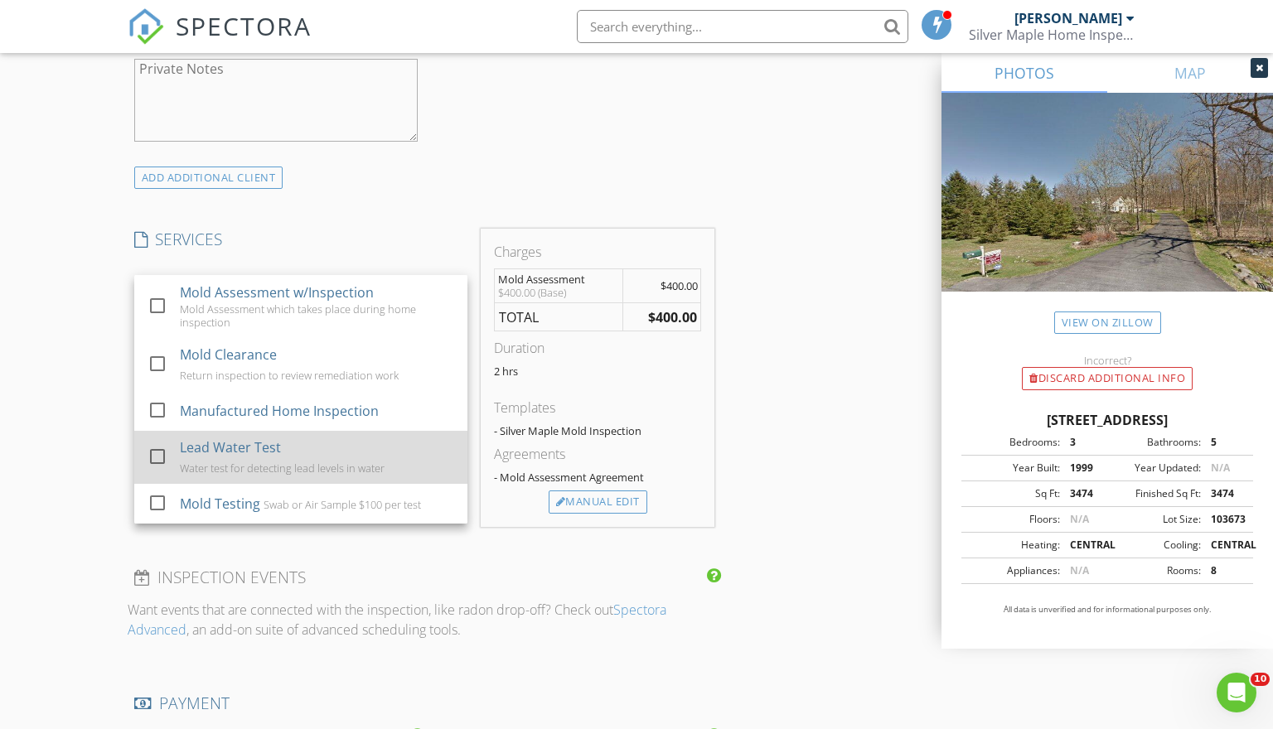
scroll to position [300, 0]
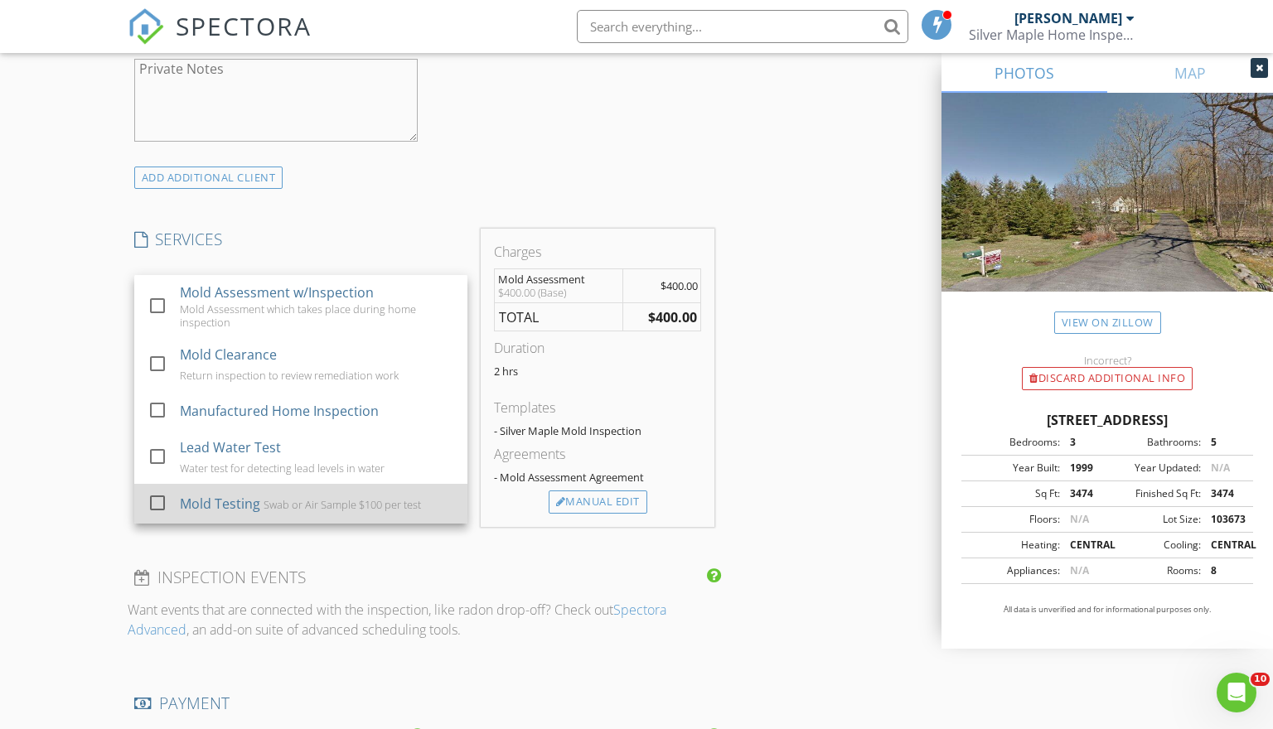
click at [292, 498] on div "Swab or Air Sample $100 per test" at bounding box center [341, 504] width 157 height 13
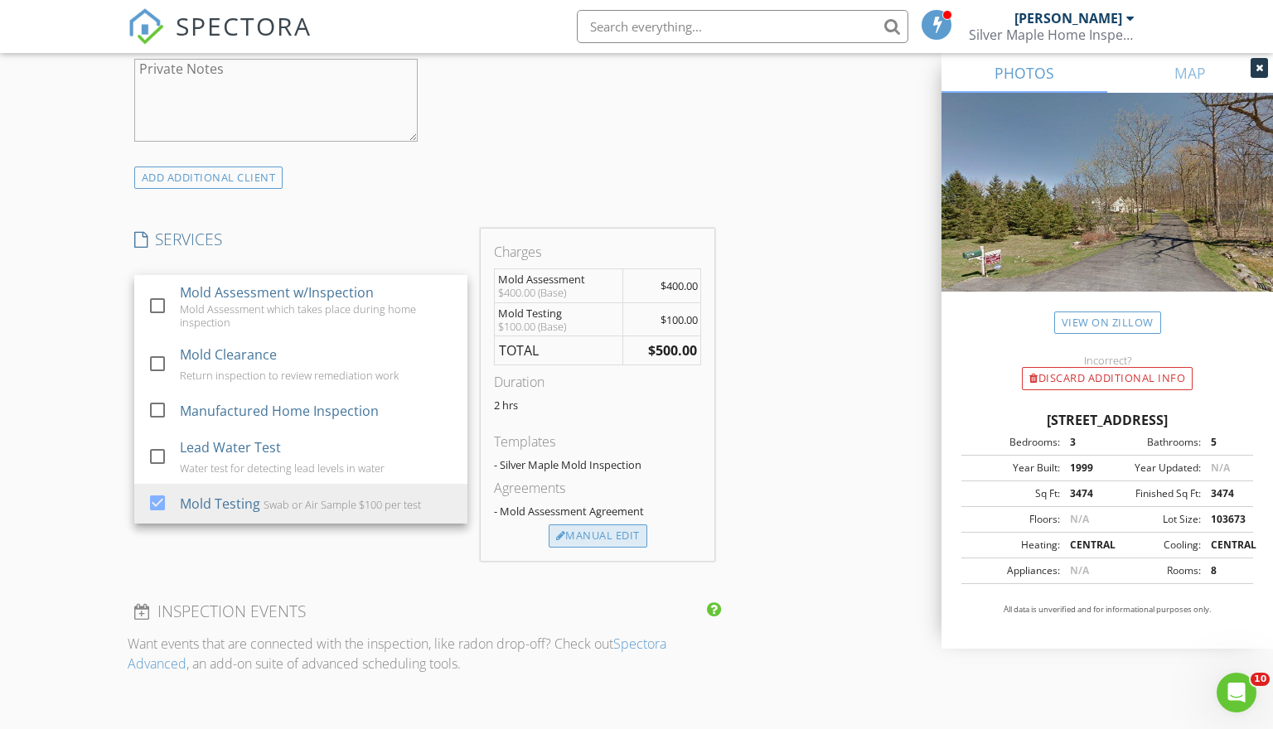
click at [613, 535] on div "Manual Edit" at bounding box center [598, 536] width 99 height 23
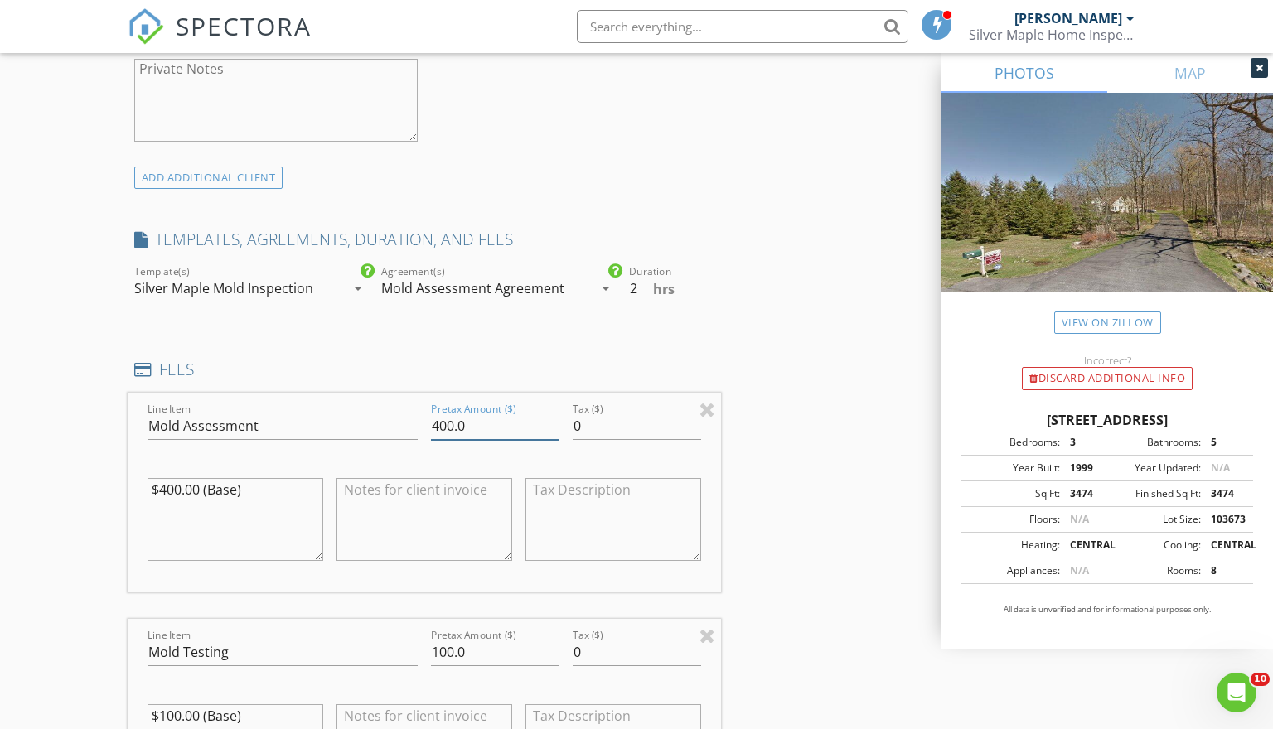
drag, startPoint x: 501, startPoint y: 424, endPoint x: 386, endPoint y: 426, distance: 114.4
click at [386, 426] on div "Line Item Mold Assessment Pretax Amount ($) 400.0 Tax ($) 0 $400.00 (Base)" at bounding box center [425, 493] width 594 height 200
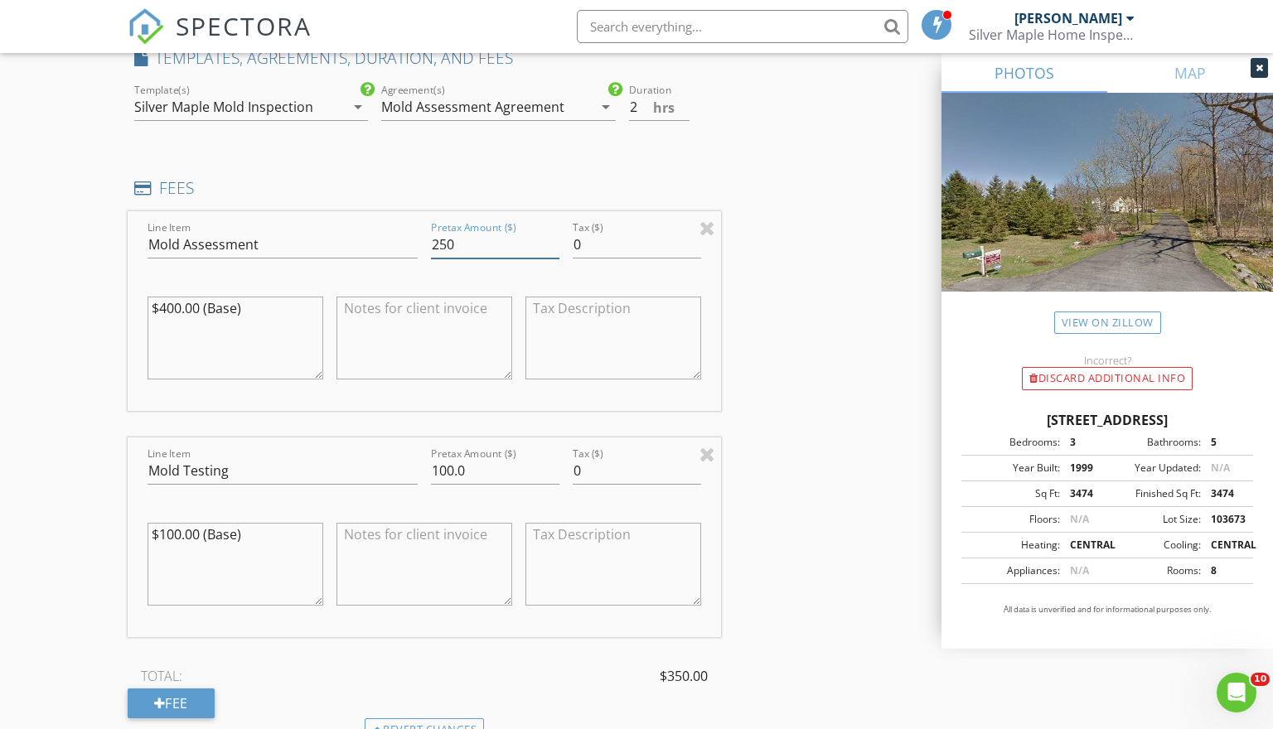
scroll to position [1402, 0]
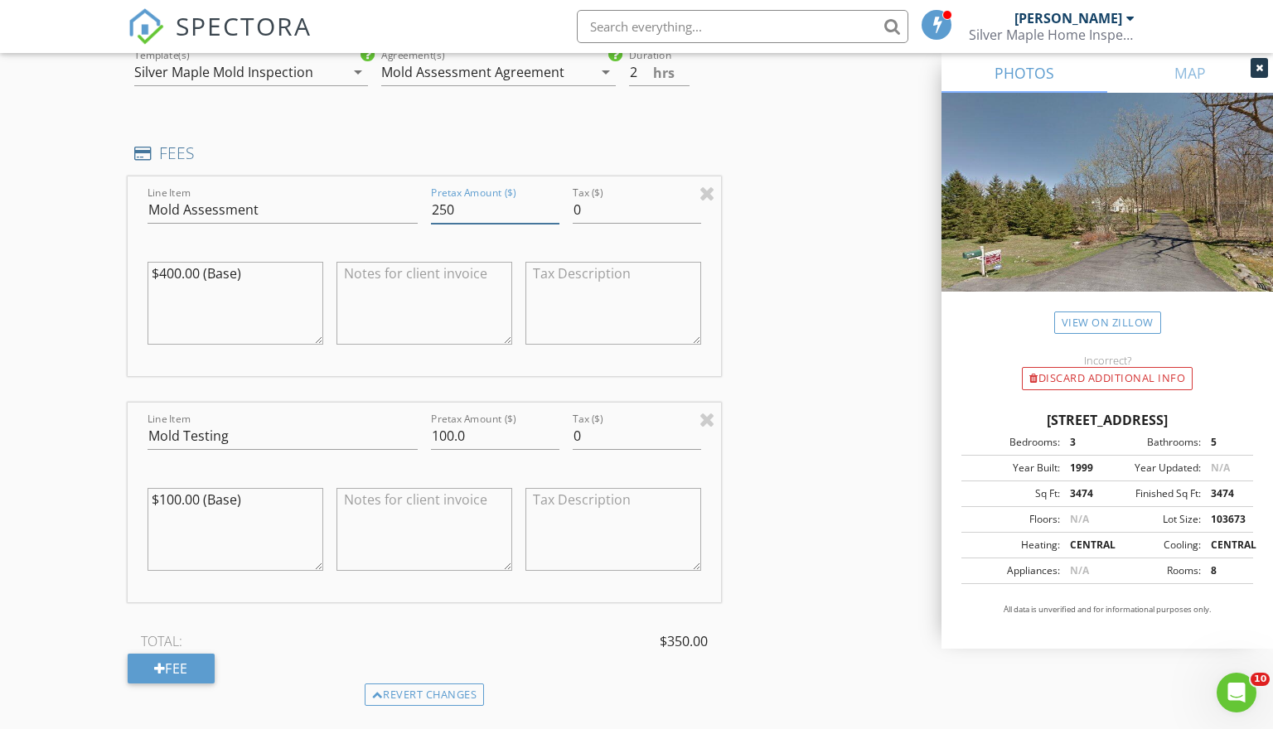
type input "250"
drag, startPoint x: 505, startPoint y: 432, endPoint x: 415, endPoint y: 438, distance: 89.7
click at [415, 438] on div "Line Item Mold Testing Pretax Amount ($) 100.0 Tax ($) 0 $100.00 (Base)" at bounding box center [425, 503] width 594 height 200
type input "400"
click at [384, 518] on textarea at bounding box center [425, 529] width 176 height 83
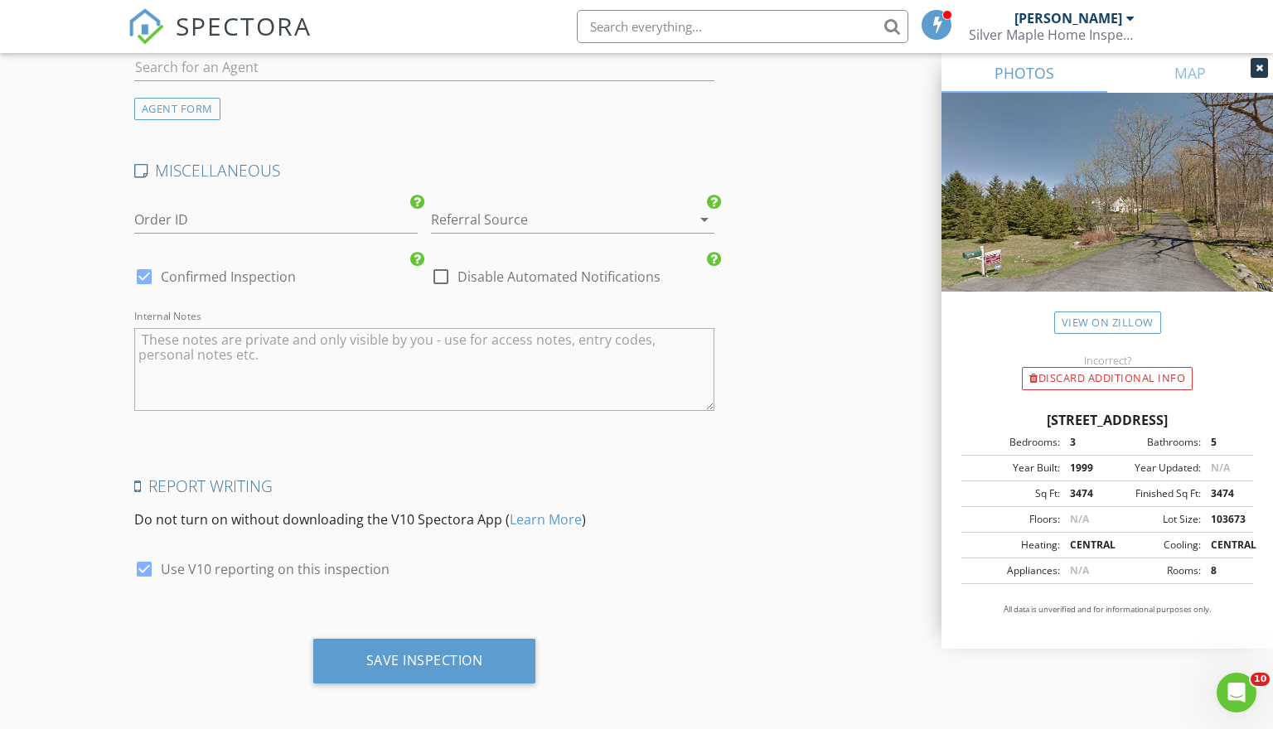
scroll to position [2620, 0]
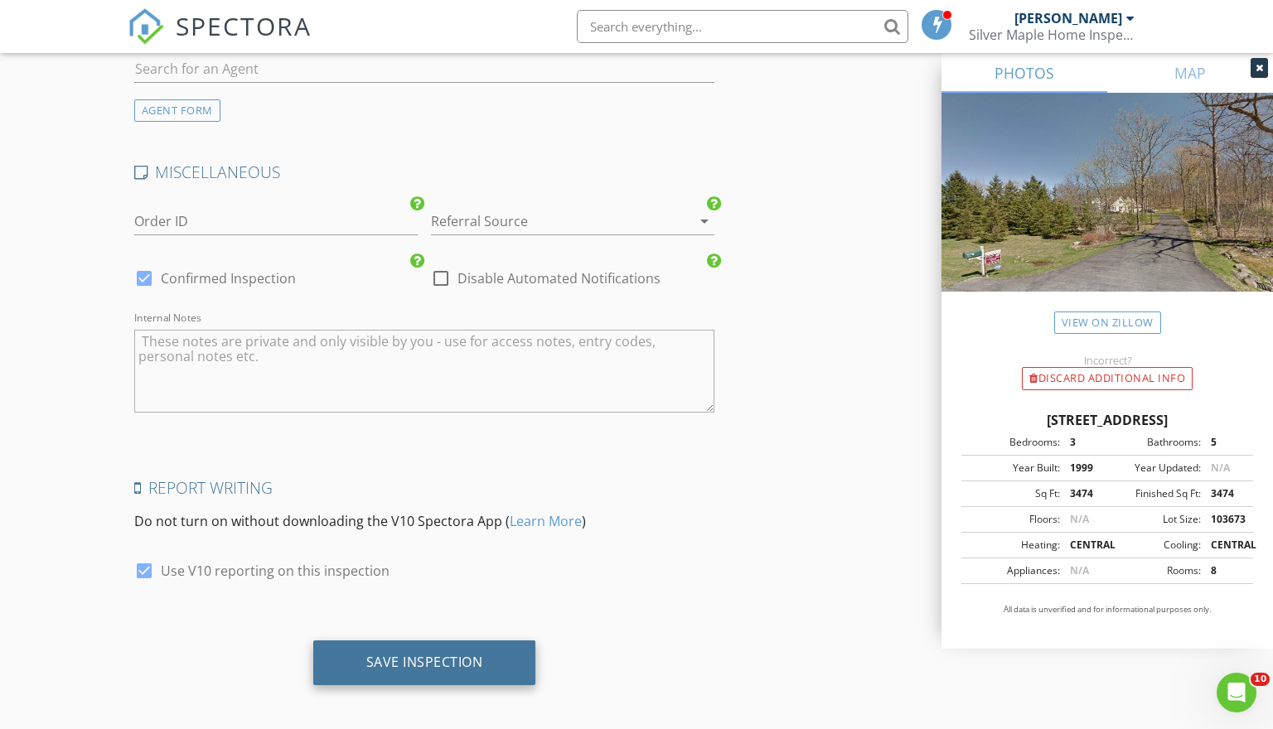
type textarea "$100 per test X4"
click at [461, 662] on div "Save Inspection" at bounding box center [424, 662] width 117 height 17
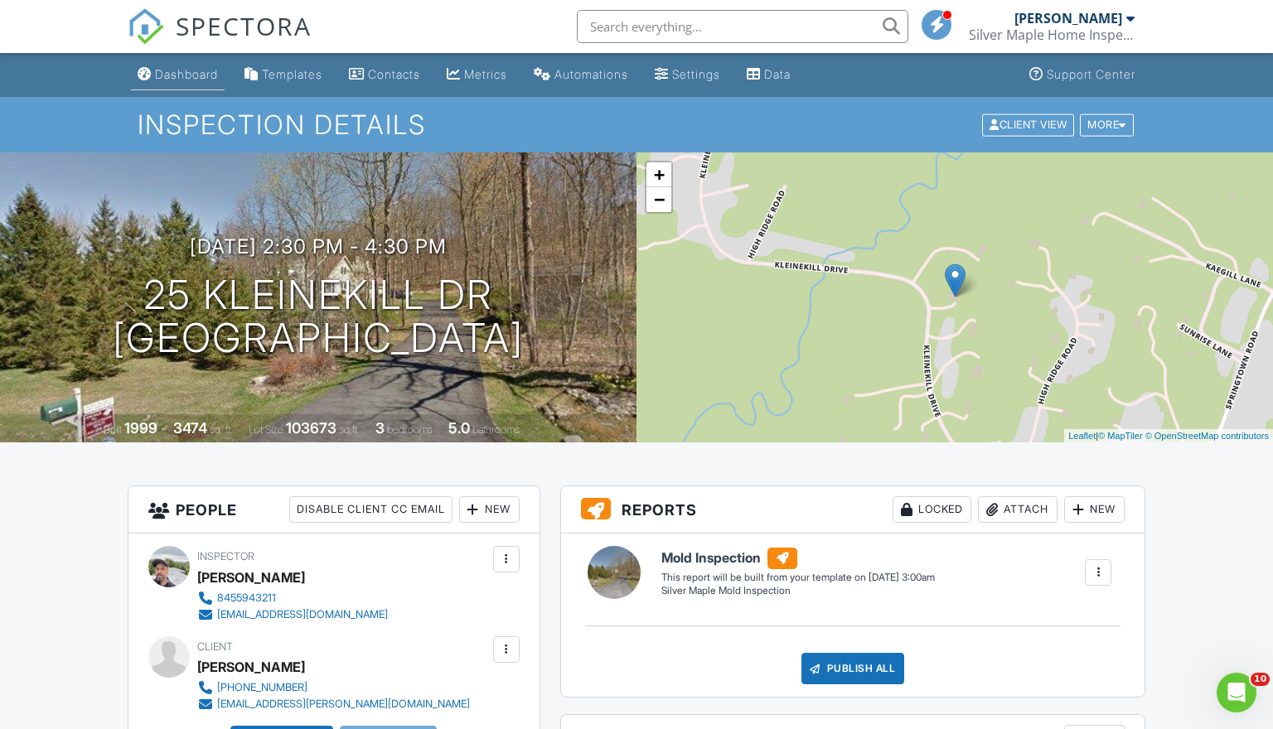
click at [181, 71] on div "Dashboard" at bounding box center [186, 74] width 63 height 14
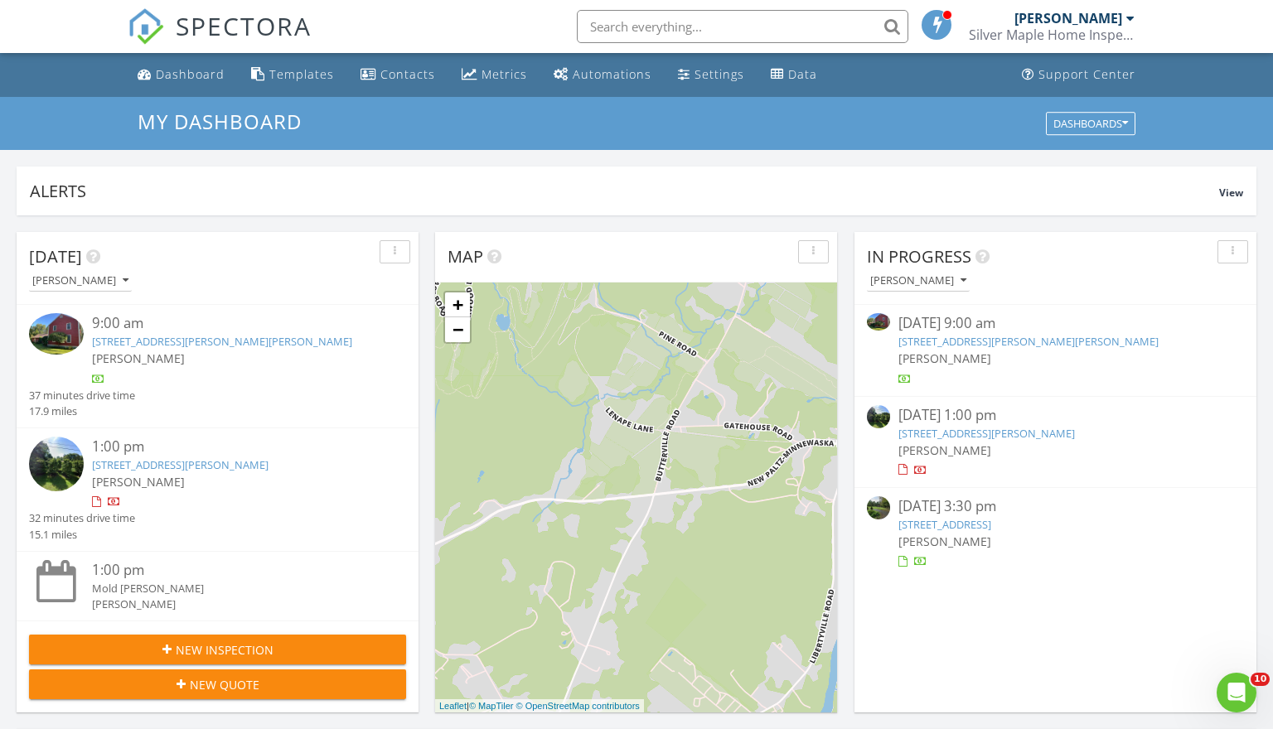
scroll to position [1509, 1274]
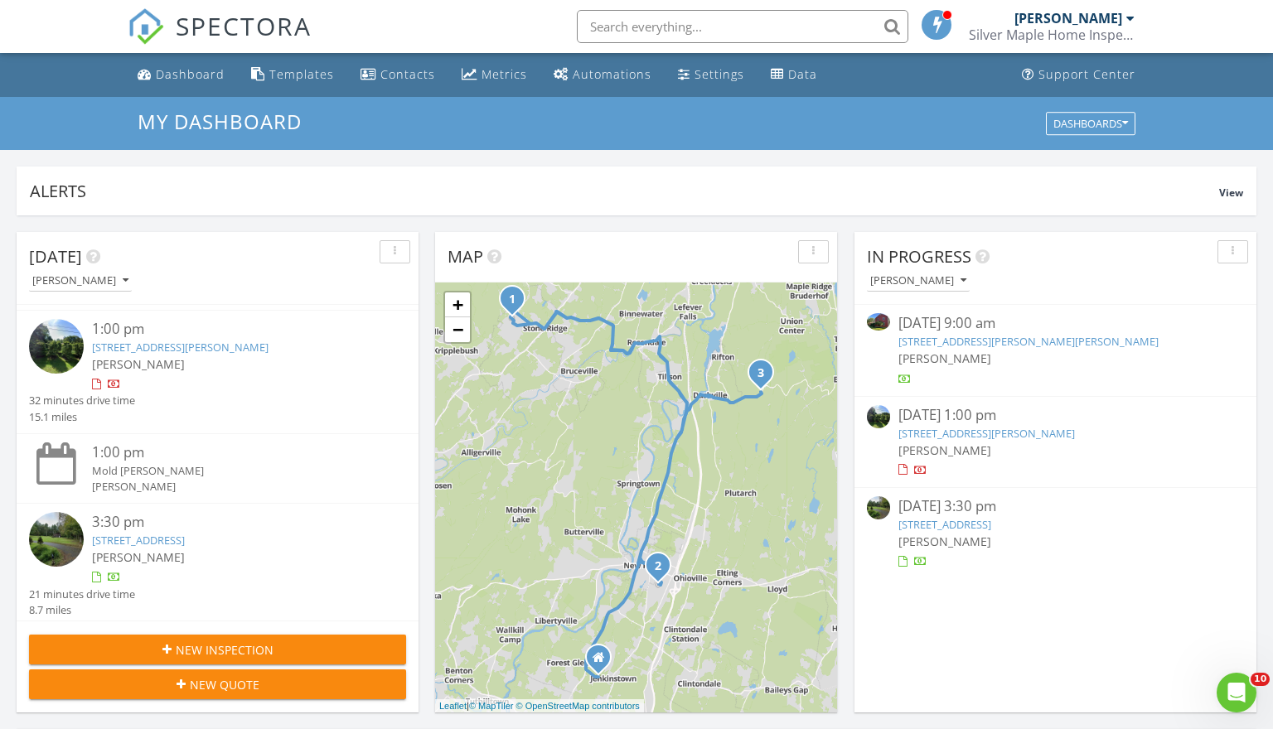
scroll to position [117, 0]
click at [185, 537] on link "[STREET_ADDRESS]" at bounding box center [138, 541] width 93 height 15
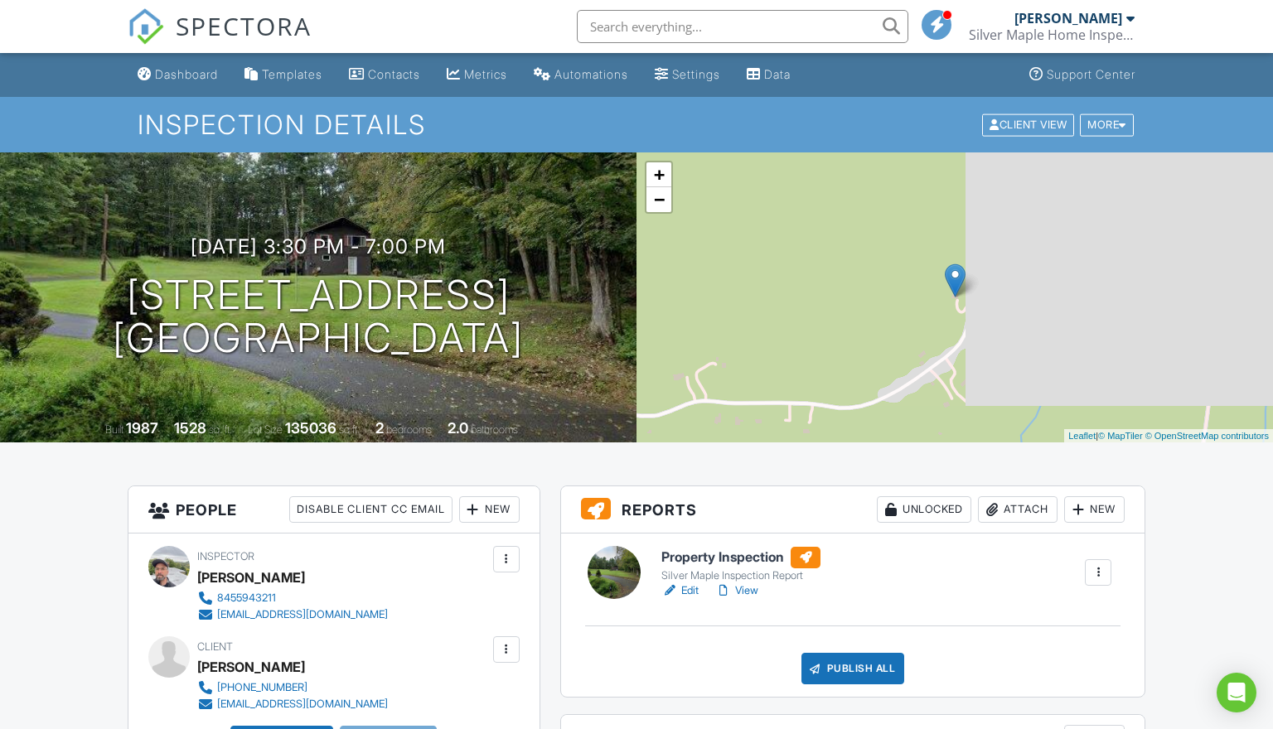
click at [692, 592] on link "Edit" at bounding box center [679, 591] width 37 height 17
